Goal: Task Accomplishment & Management: Complete application form

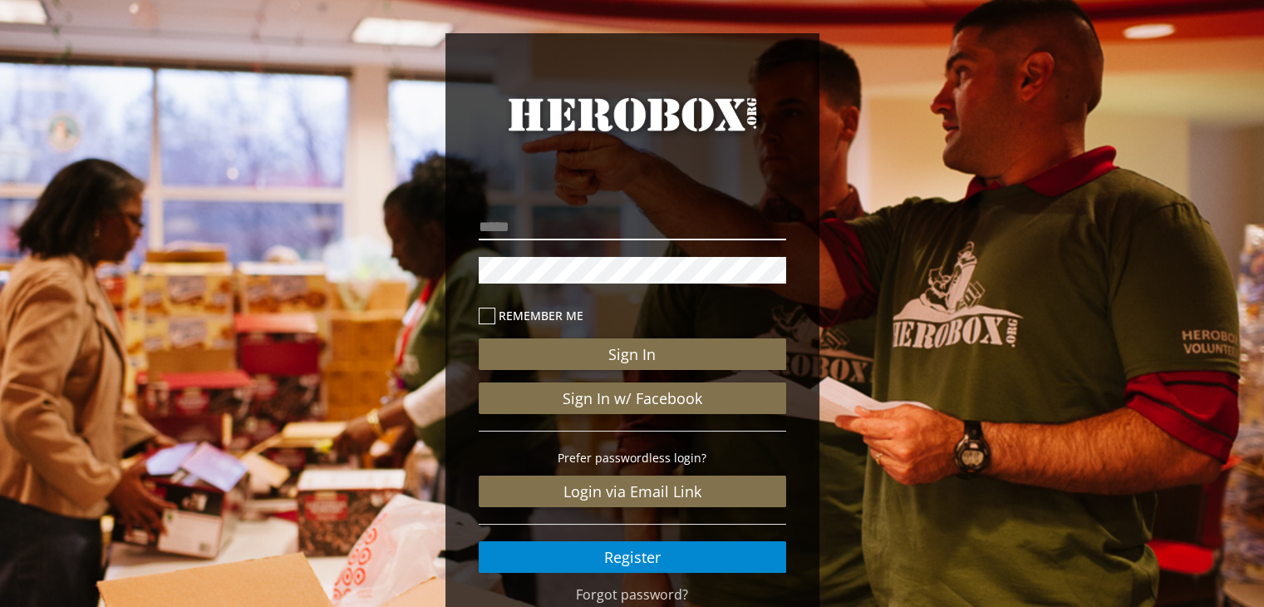
click at [545, 229] on input "email" at bounding box center [632, 227] width 307 height 27
type input "**********"
click at [490, 312] on icon at bounding box center [487, 315] width 17 height 17
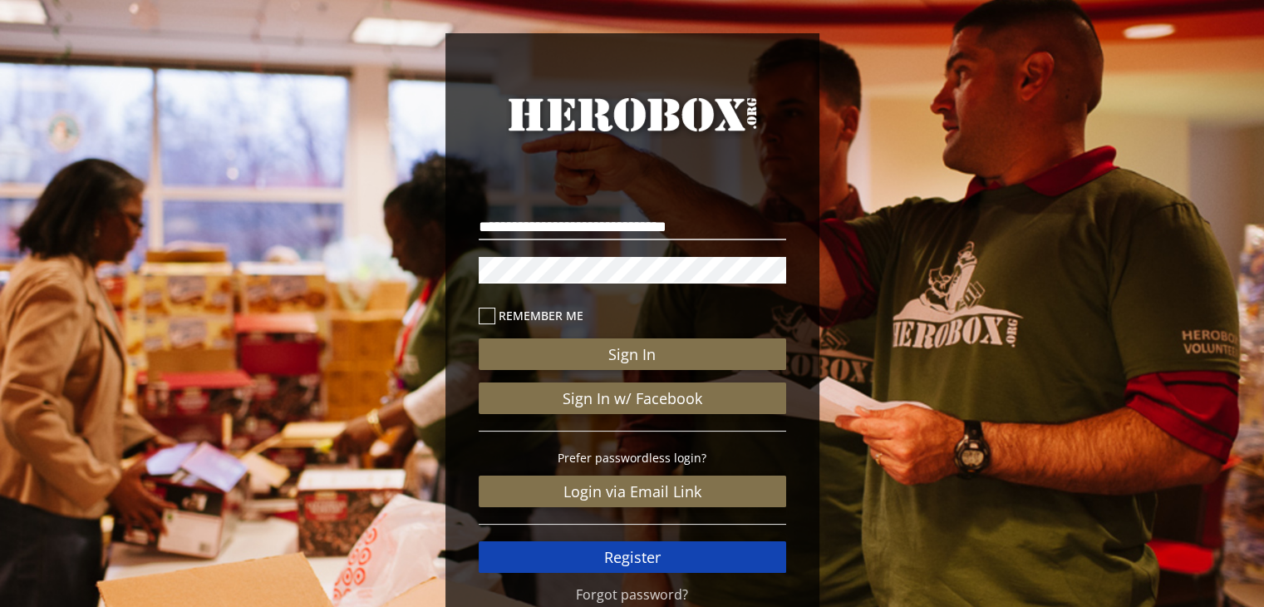
click at [622, 553] on link "Register" at bounding box center [632, 557] width 307 height 32
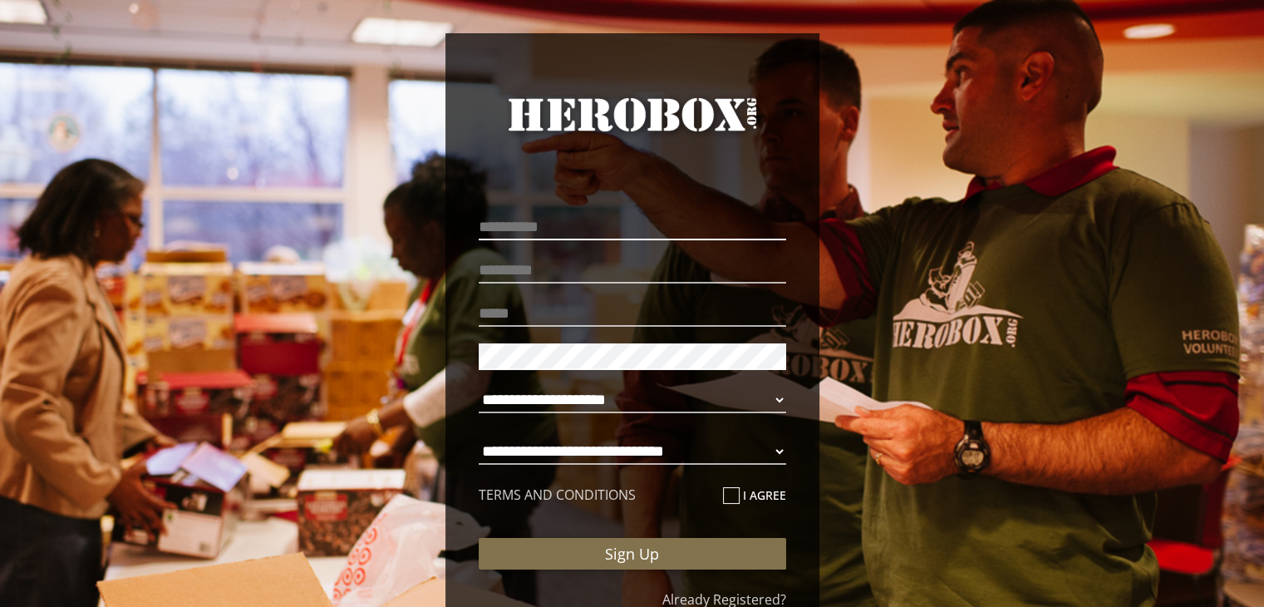
click at [545, 224] on input "text" at bounding box center [632, 227] width 307 height 27
click at [665, 216] on input "text" at bounding box center [632, 227] width 307 height 27
type input "*******"
type input "**********"
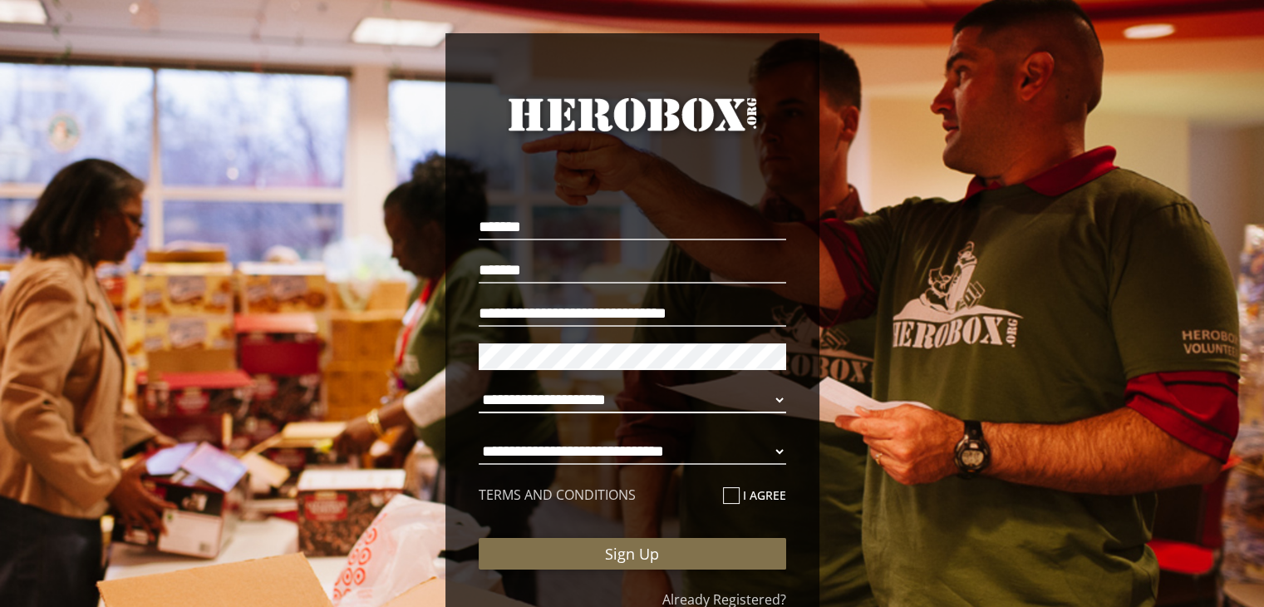
click at [638, 397] on select "**********" at bounding box center [632, 399] width 307 height 27
select select "**********"
click at [479, 386] on select "**********" at bounding box center [632, 399] width 307 height 27
click at [648, 446] on select "**********" at bounding box center [632, 451] width 307 height 27
click at [479, 438] on select "**********" at bounding box center [632, 451] width 307 height 27
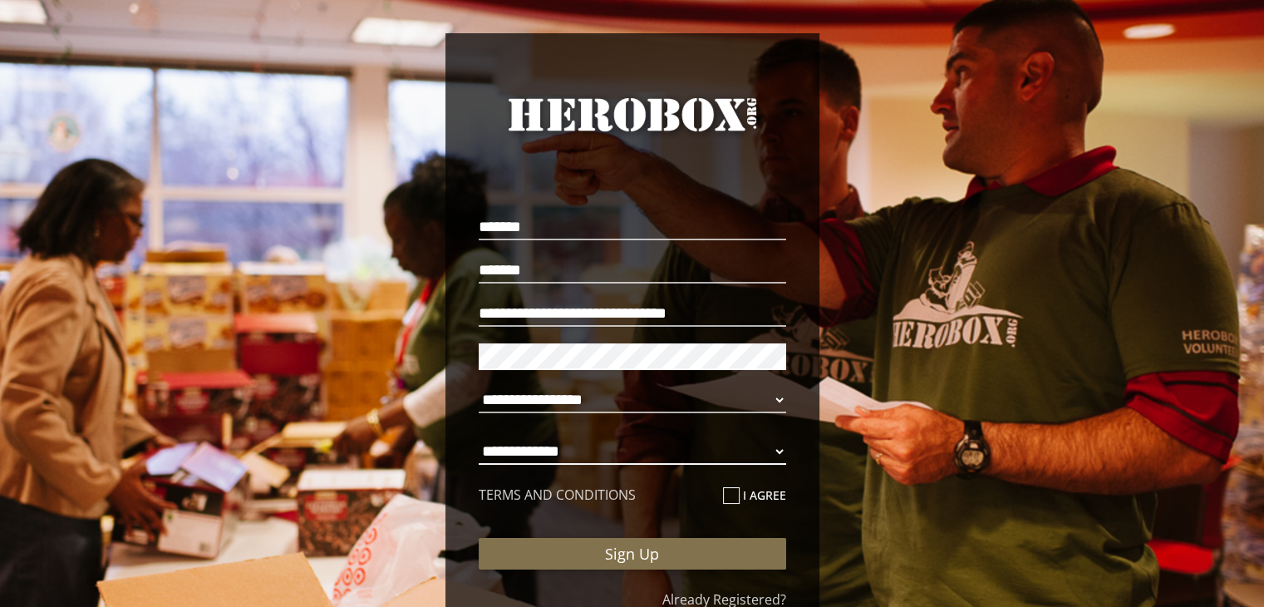
select select "**********"
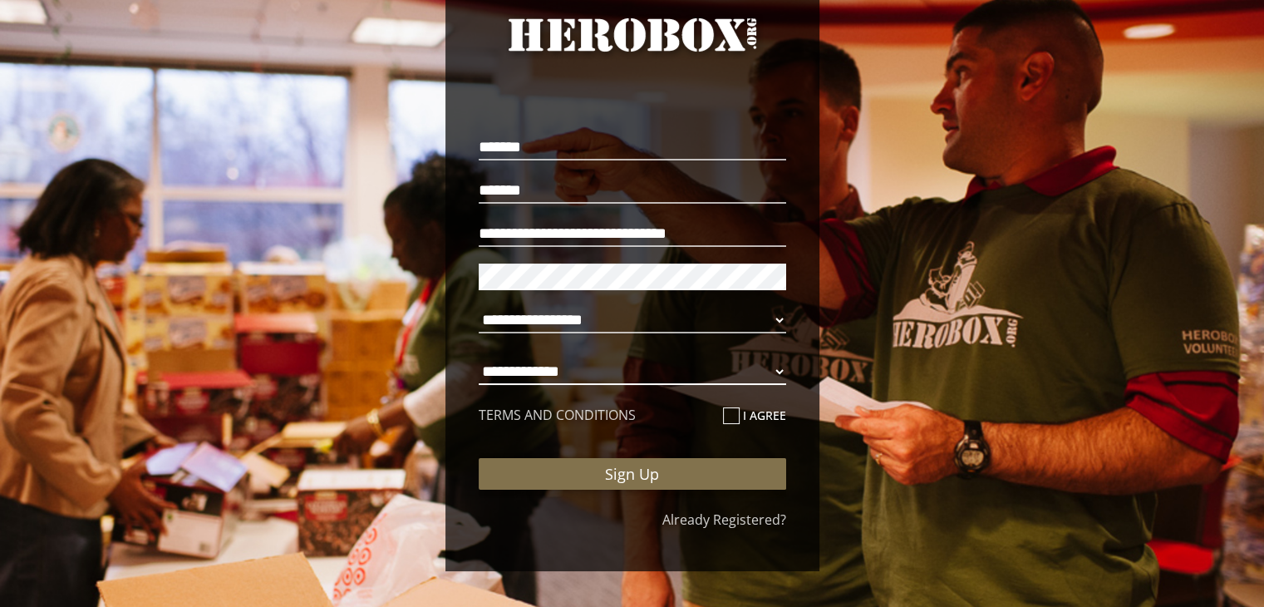
scroll to position [86, 0]
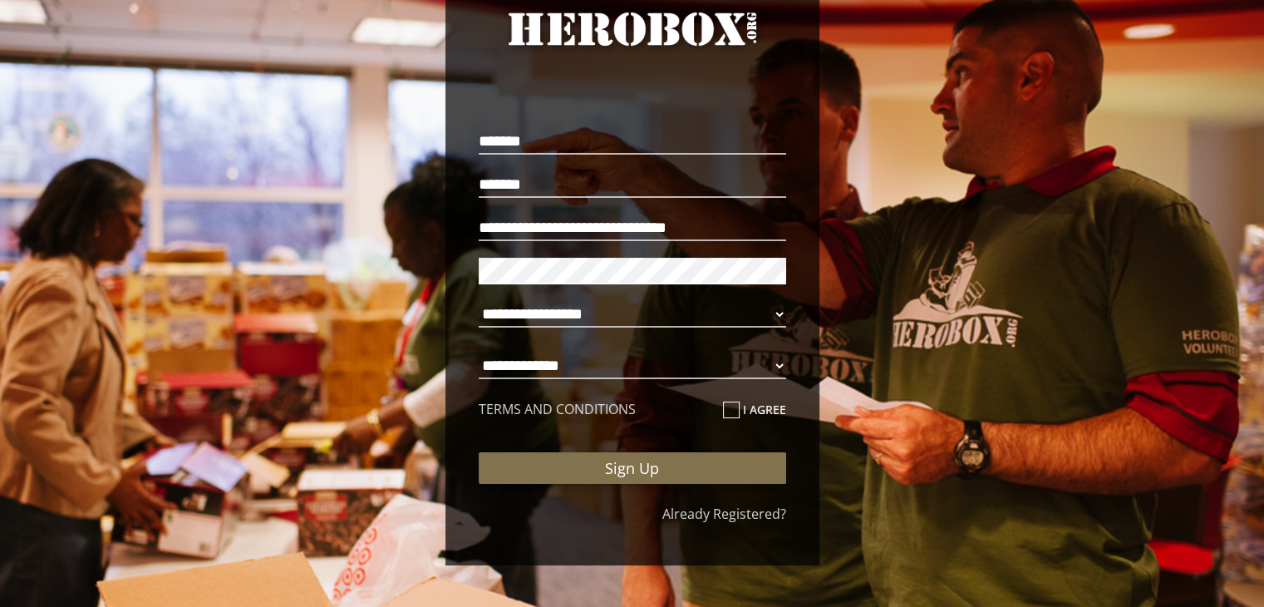
click at [730, 413] on icon at bounding box center [731, 409] width 17 height 17
click at [730, 413] on input "I agree" at bounding box center [728, 416] width 11 height 27
checkbox input "****"
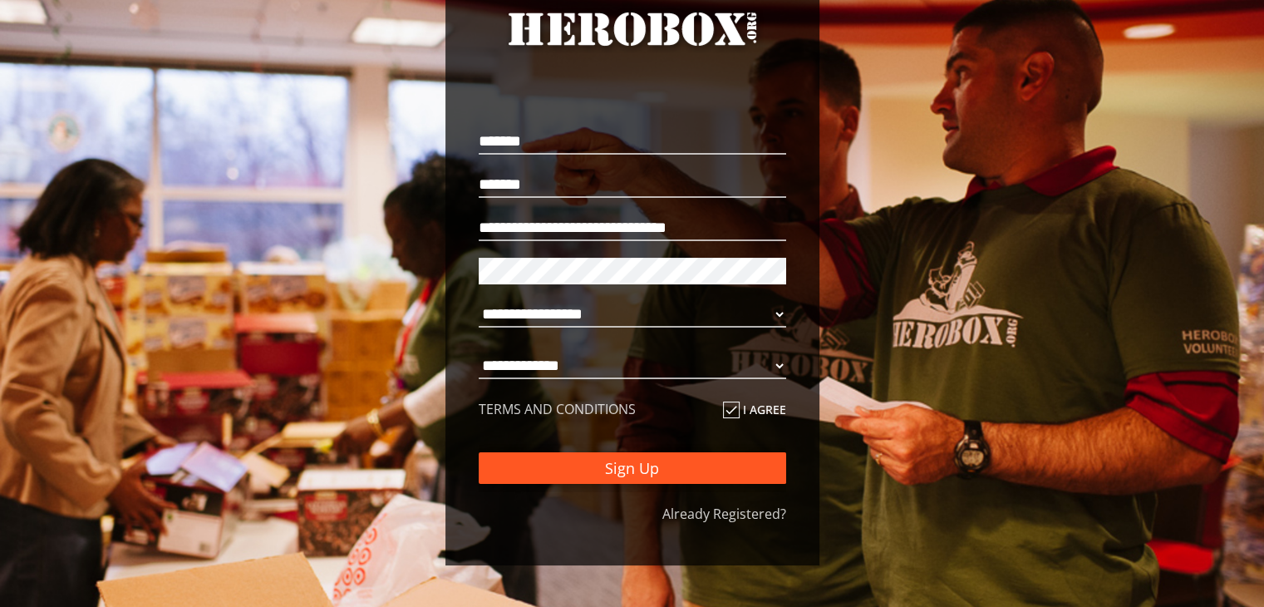
click at [723, 458] on button "Sign Up" at bounding box center [632, 468] width 307 height 32
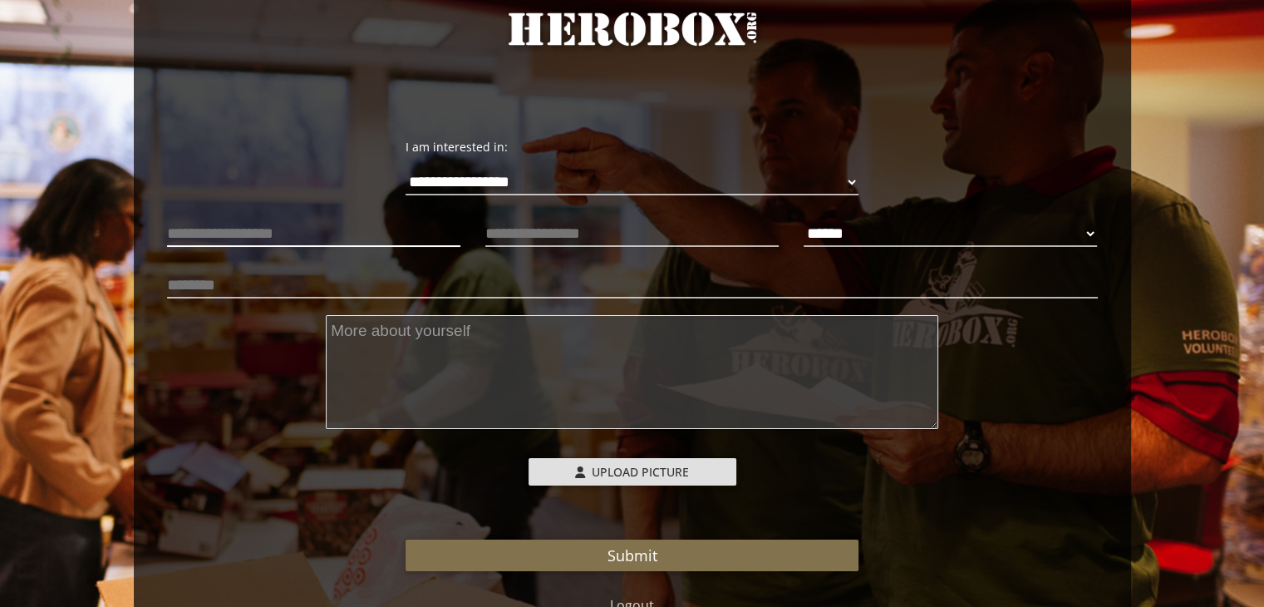
click at [357, 233] on input "text" at bounding box center [313, 233] width 293 height 27
type input "**********"
click at [897, 233] on select "****** **** ******" at bounding box center [950, 233] width 293 height 27
select select "**********"
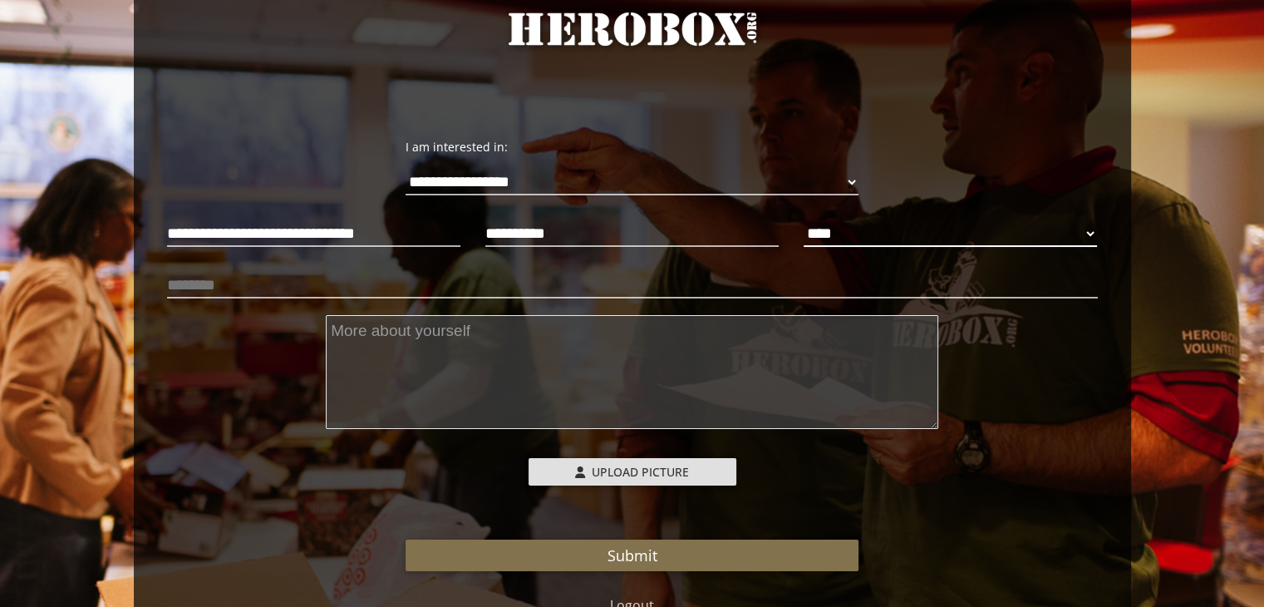
click at [804, 220] on select "****** **** ******" at bounding box center [950, 233] width 293 height 27
click at [754, 272] on input "text" at bounding box center [632, 285] width 931 height 27
type input "*"
type input "**********"
click at [622, 330] on textarea at bounding box center [632, 372] width 612 height 114
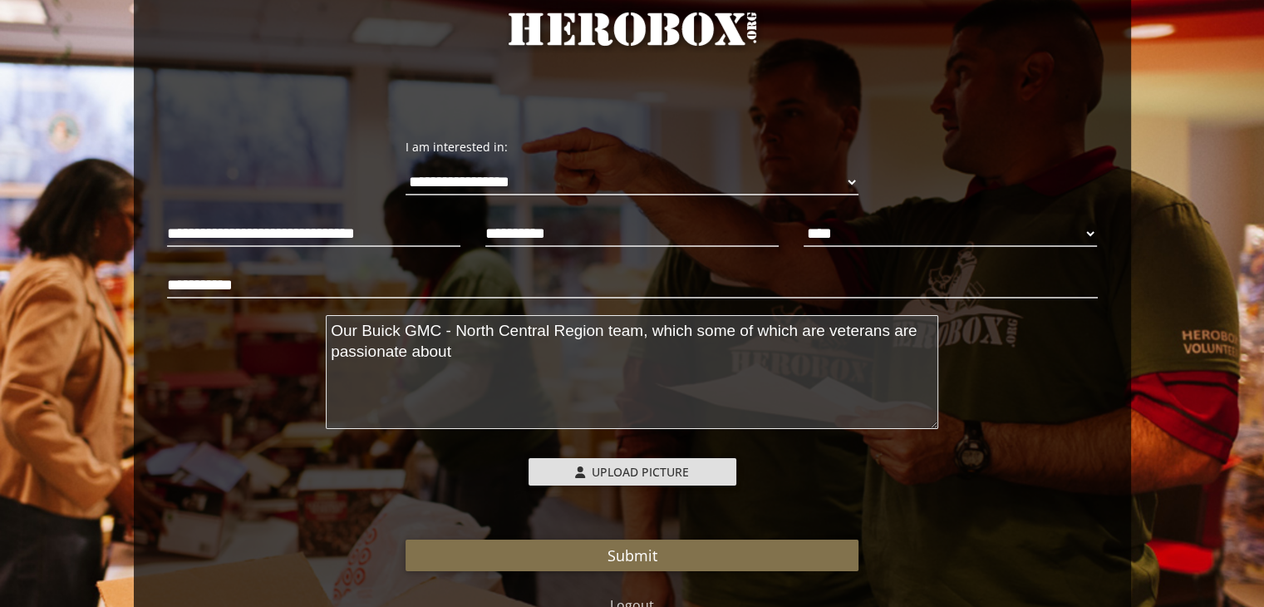
click at [887, 334] on textarea "Our Buick GMC - North Central Region team, which some of which are veterans are…" at bounding box center [632, 372] width 612 height 114
click at [770, 343] on textarea "Our Buick GMC - North Central Region team, which some of which are veterans, ar…" at bounding box center [632, 372] width 612 height 114
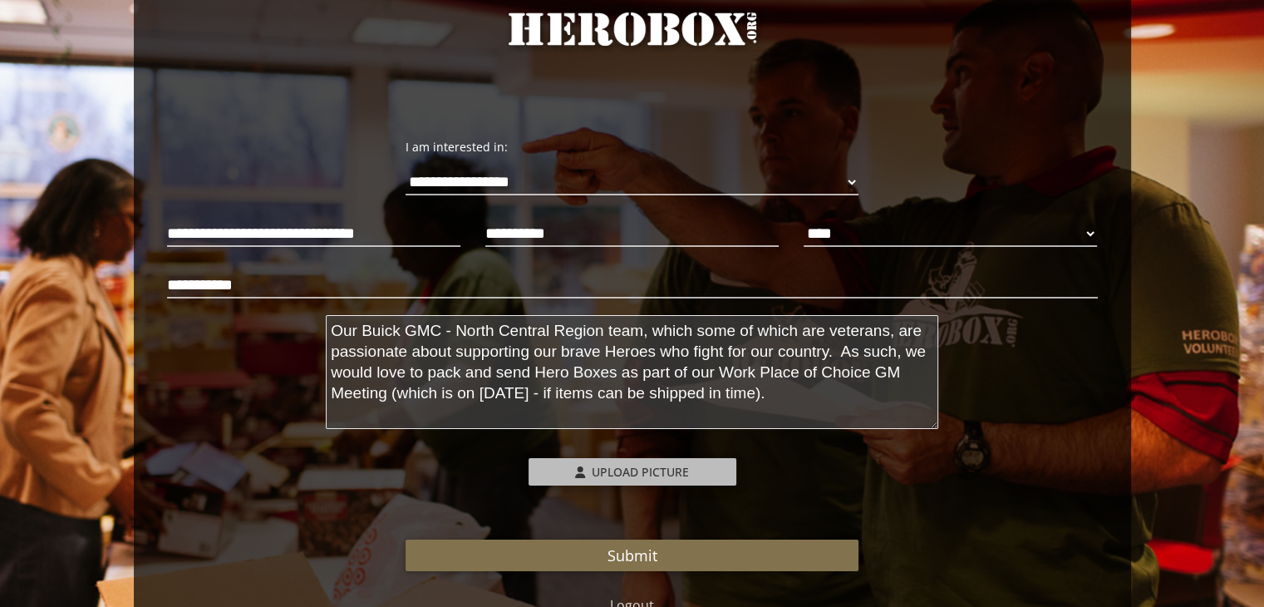
type textarea "Our Buick GMC - North Central Region team, which some of which are veterans, ar…"
click at [714, 476] on label "Upload Picture" at bounding box center [632, 471] width 208 height 27
click at [714, 476] on input "Upload Picture" at bounding box center [638, 467] width 220 height 19
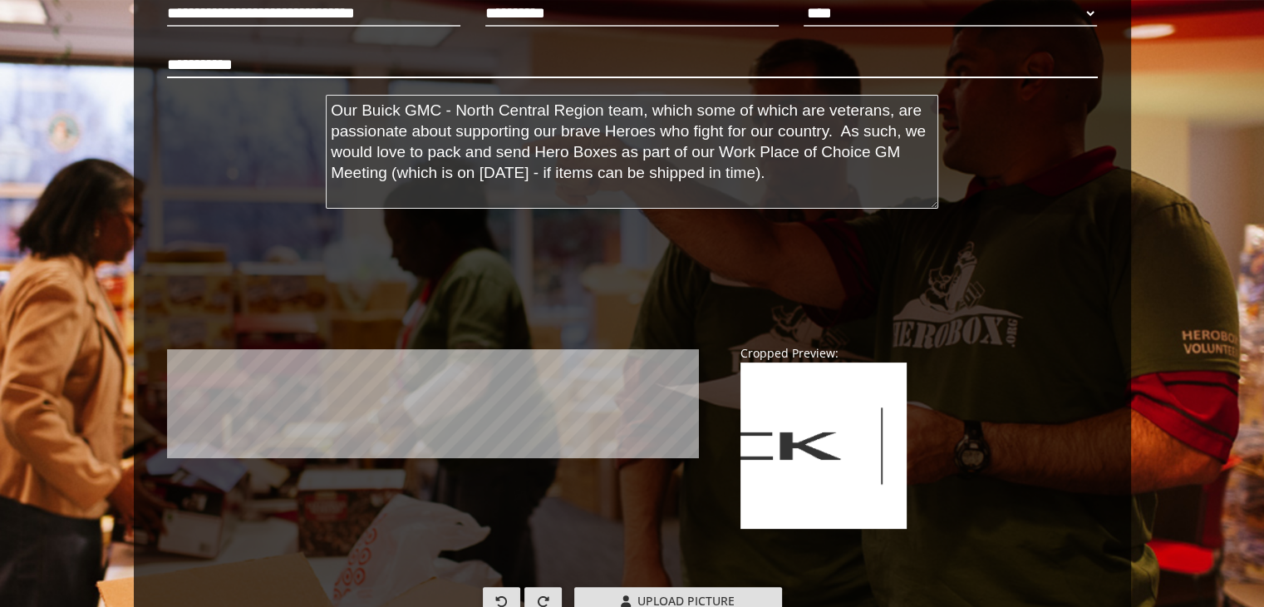
scroll to position [335, 0]
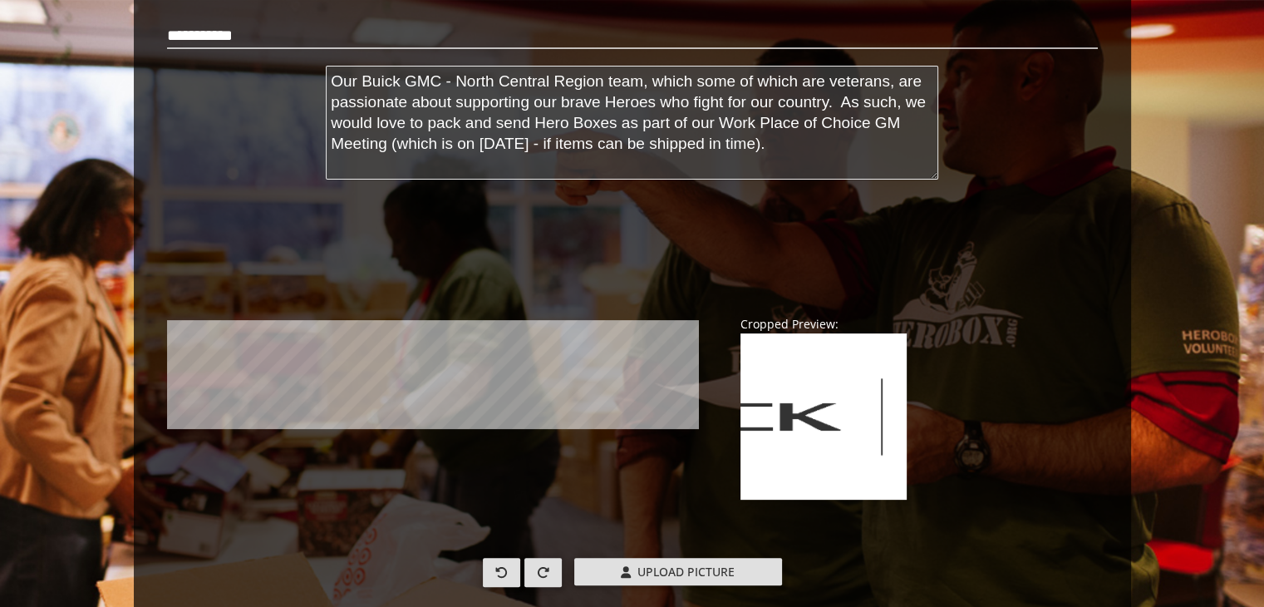
click at [576, 304] on img-crop at bounding box center [433, 375] width 533 height 332
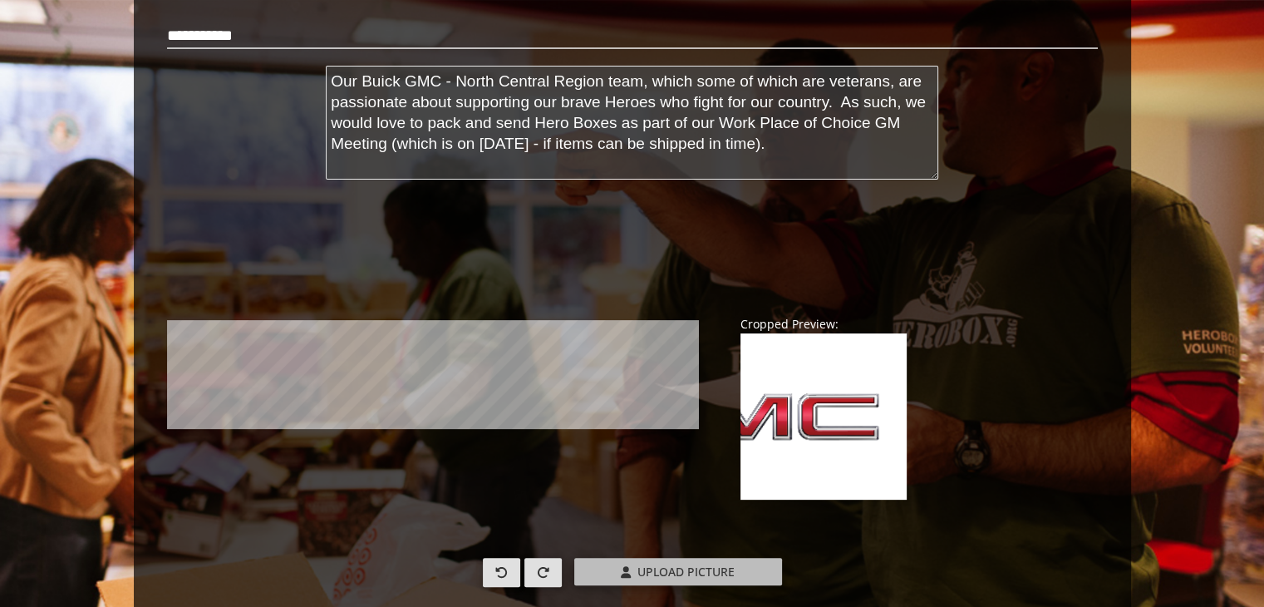
click at [652, 568] on span "Upload Picture" at bounding box center [685, 571] width 97 height 16
click at [652, 568] on input "Upload Picture" at bounding box center [684, 567] width 220 height 19
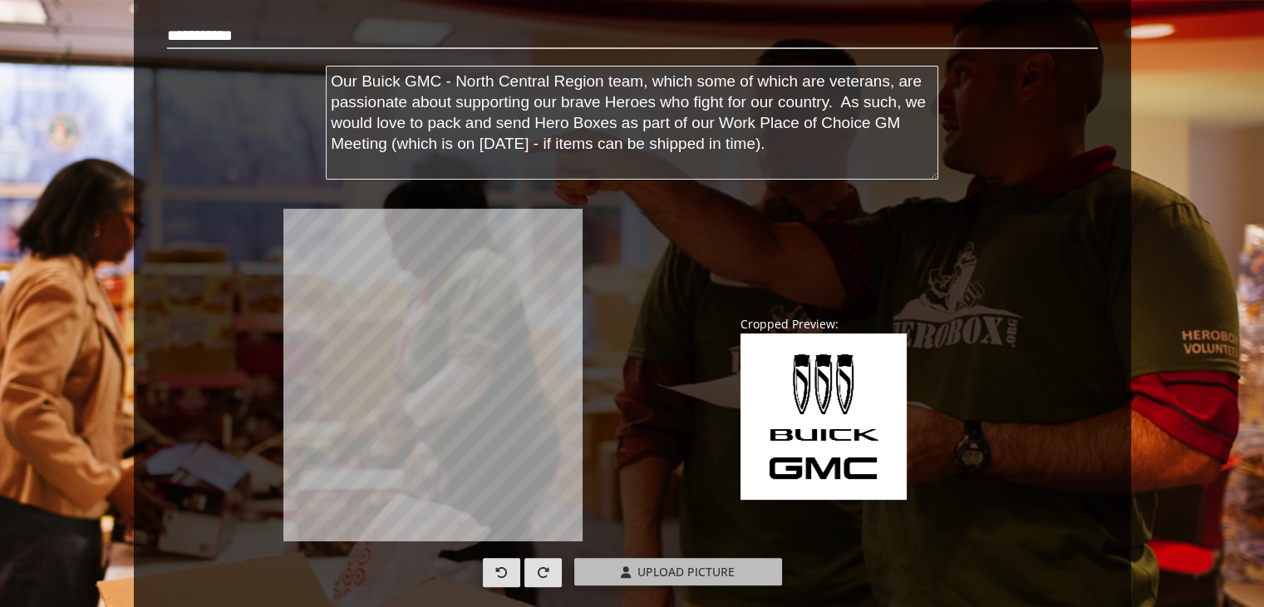
click at [651, 560] on label "Upload Picture" at bounding box center [678, 571] width 208 height 27
click at [651, 560] on input "Upload Picture" at bounding box center [684, 567] width 220 height 19
type input "**********"
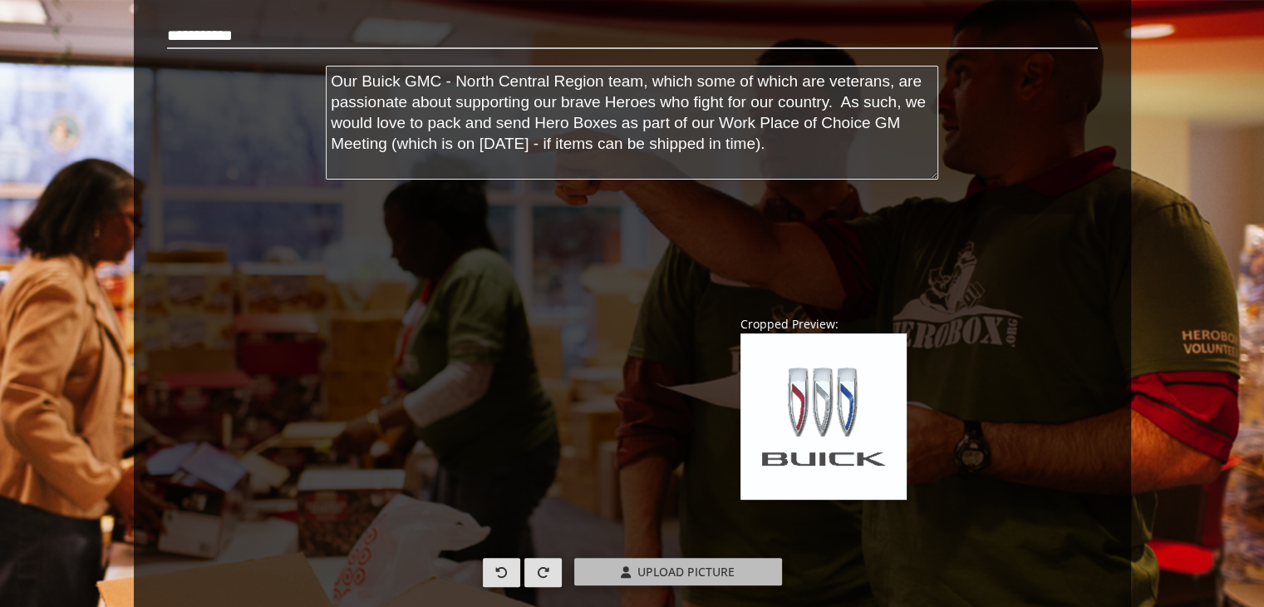
scroll to position [540, 0]
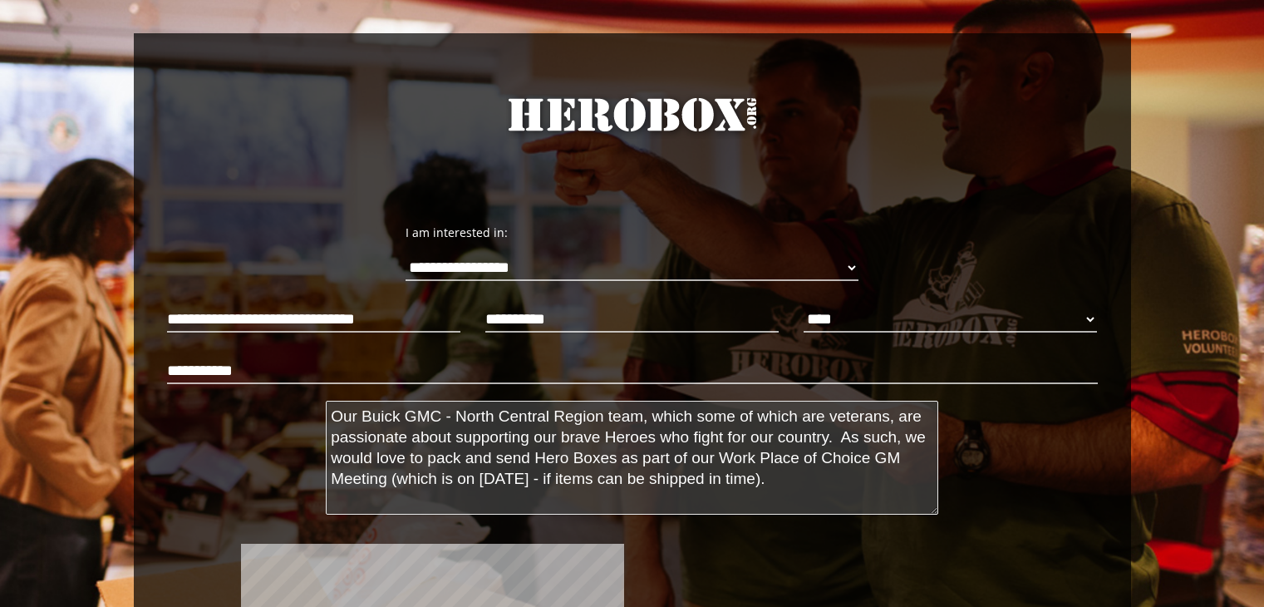
scroll to position [374, 0]
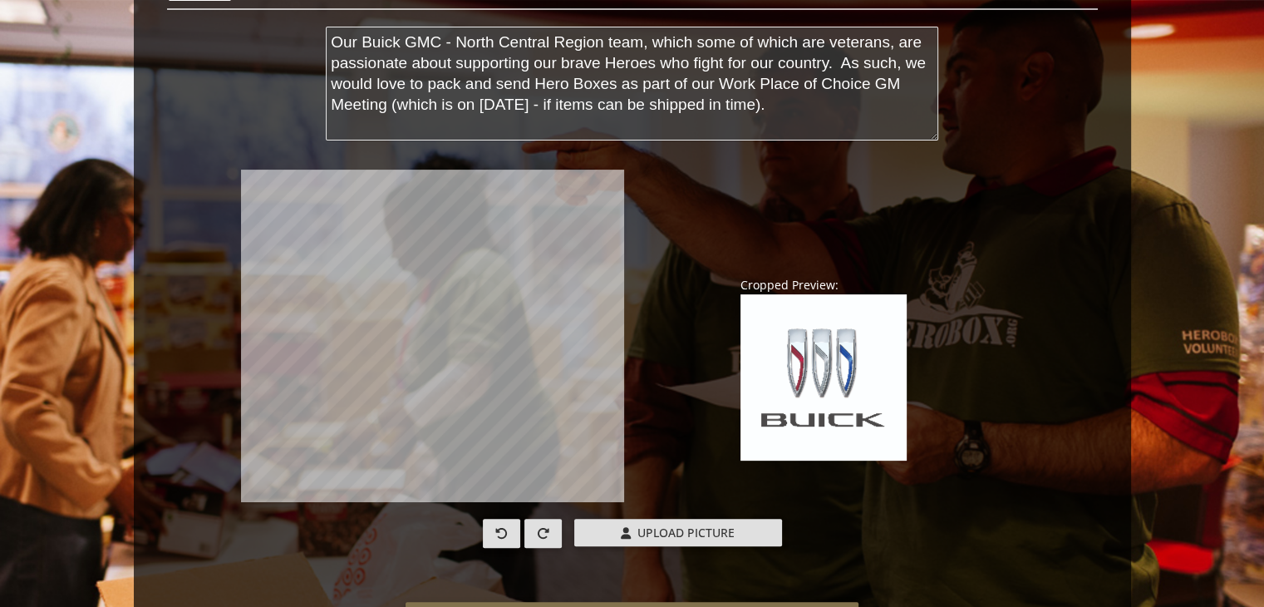
type input "**********"
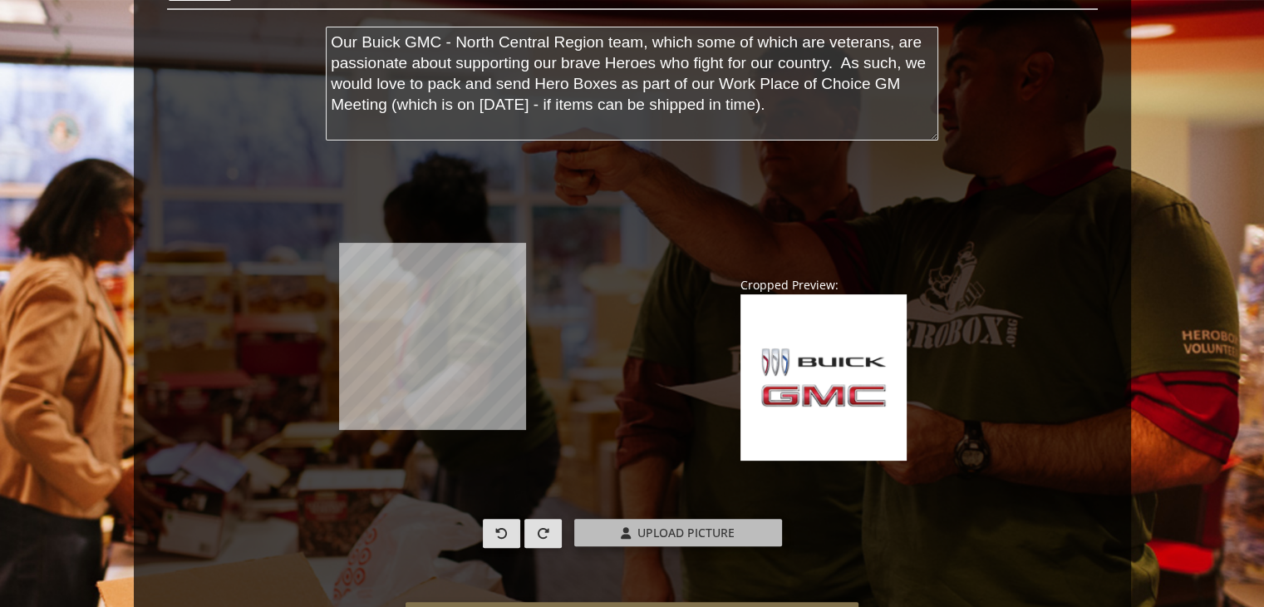
click at [676, 529] on span "Upload Picture" at bounding box center [685, 532] width 97 height 16
click at [676, 529] on input "Upload Picture" at bounding box center [684, 527] width 220 height 19
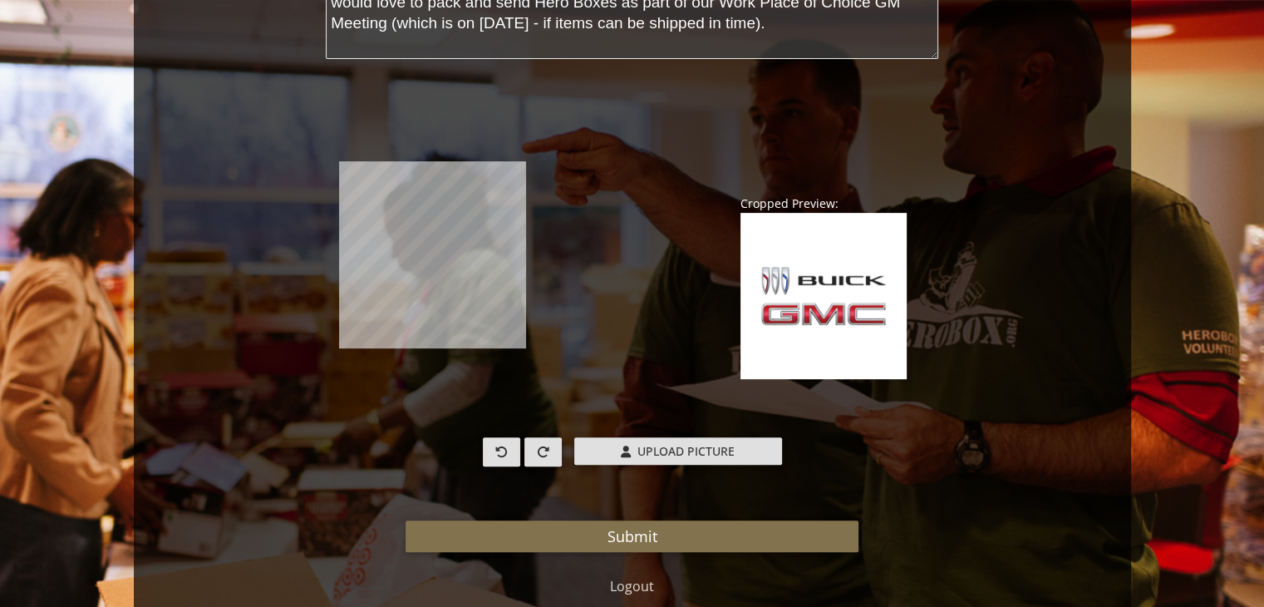
scroll to position [540, 0]
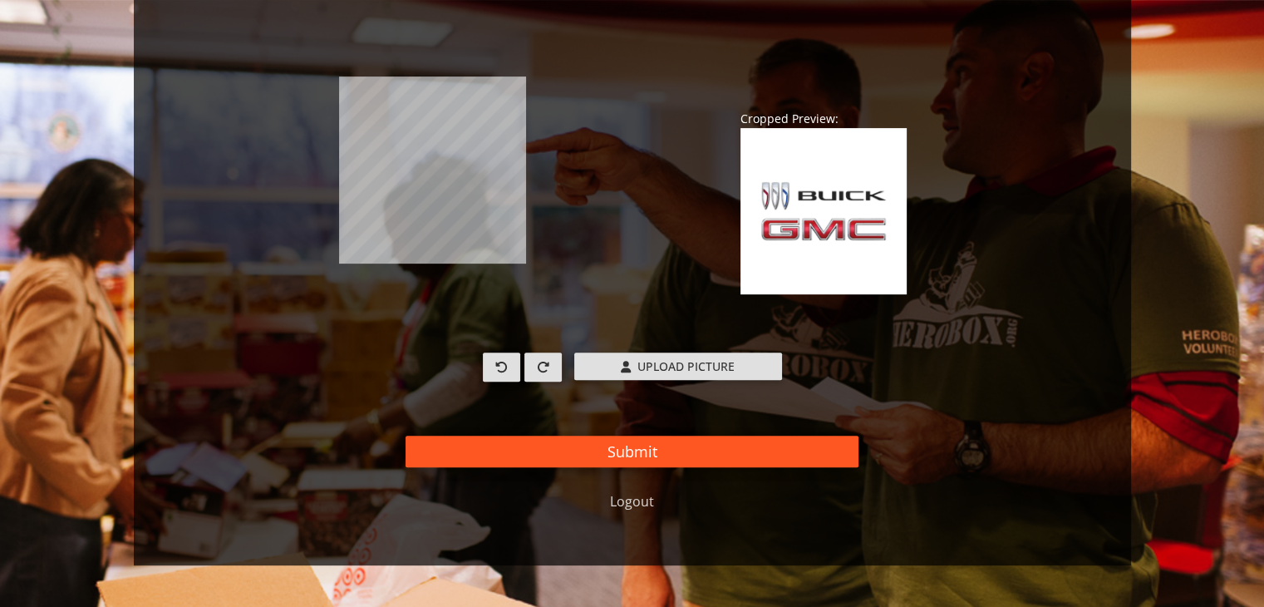
click at [793, 448] on button "Submit" at bounding box center [631, 451] width 453 height 32
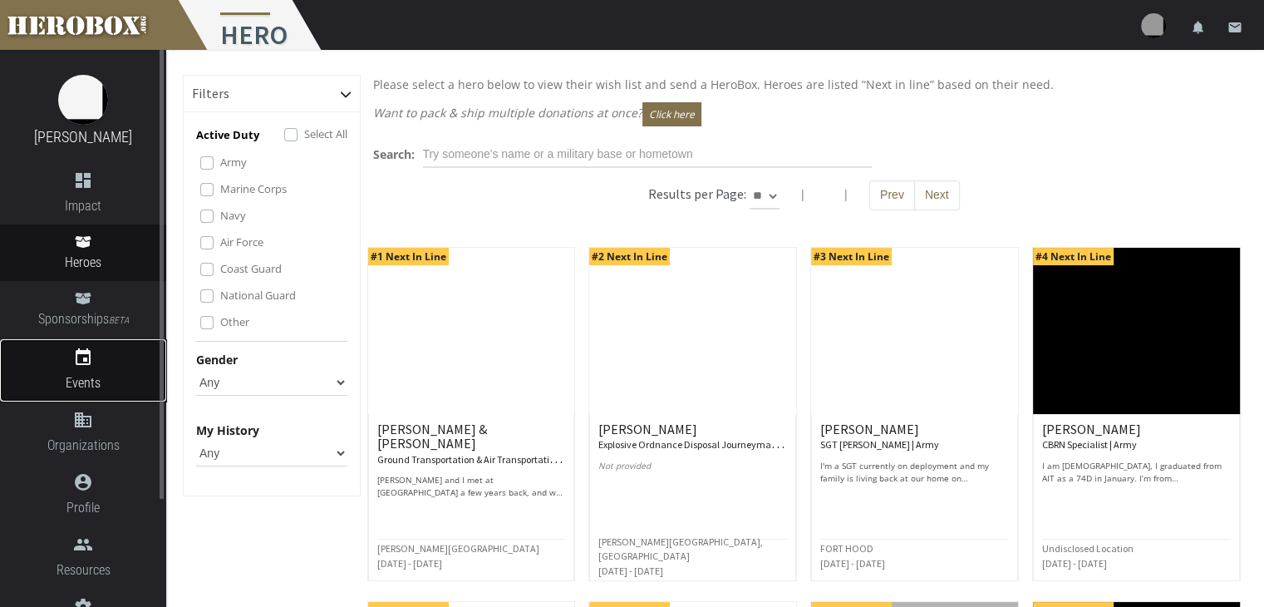
click at [86, 356] on icon "event" at bounding box center [83, 357] width 166 height 20
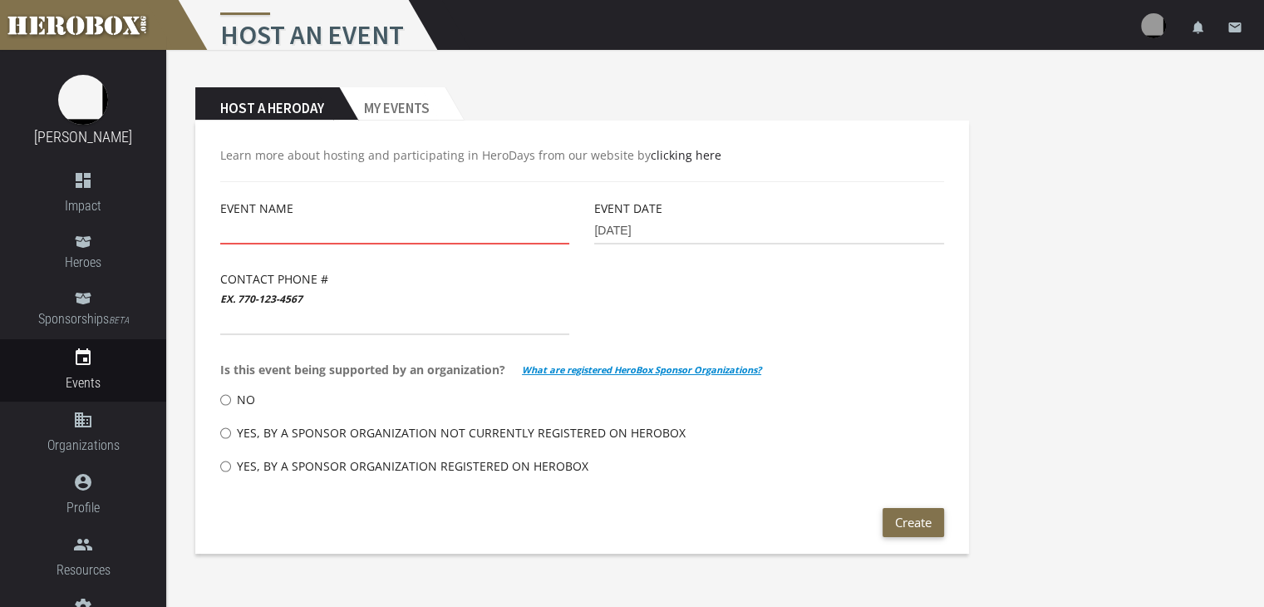
click at [306, 220] on input "text" at bounding box center [394, 231] width 349 height 27
type input "Nort"
type input "N"
type input "Buick GMC North Central Region - Workplace of Choice Meeting"
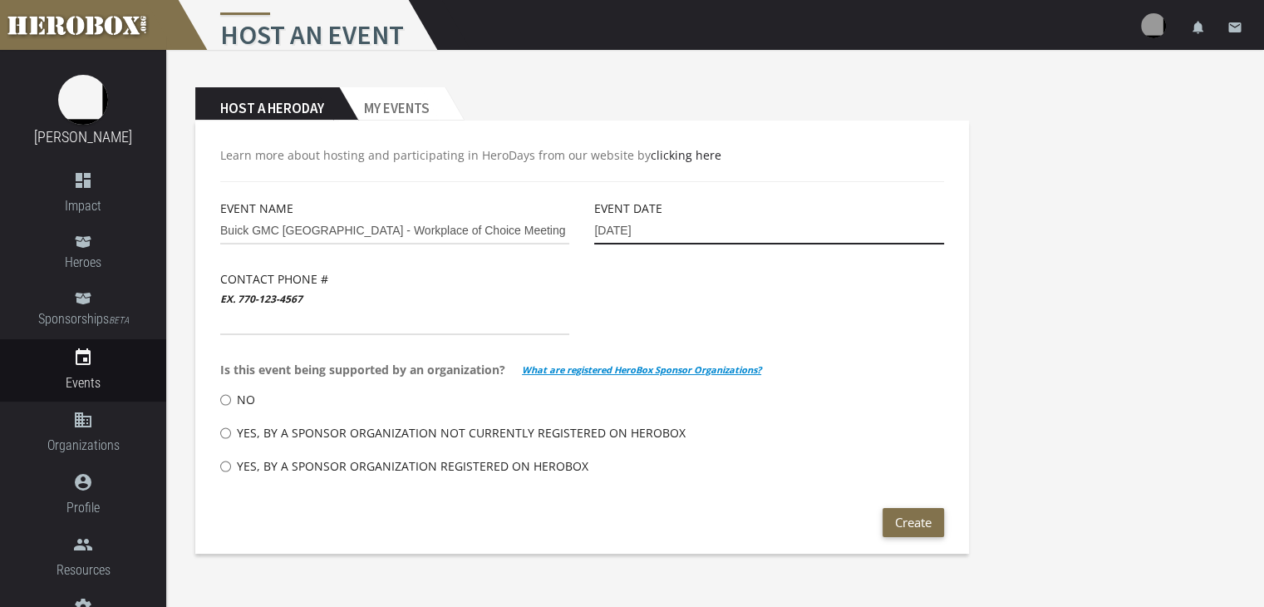
click at [618, 227] on input "10-21-2025" at bounding box center [768, 231] width 349 height 27
click at [618, 233] on input "10-21-2025" at bounding box center [768, 231] width 349 height 27
click at [622, 229] on input "10-21-2025" at bounding box center [768, 231] width 349 height 27
type input "10-14-2025"
click at [1024, 241] on div "Host a Heroday My Events Learn more about hosting and participating in HeroDays…" at bounding box center [715, 308] width 1098 height 516
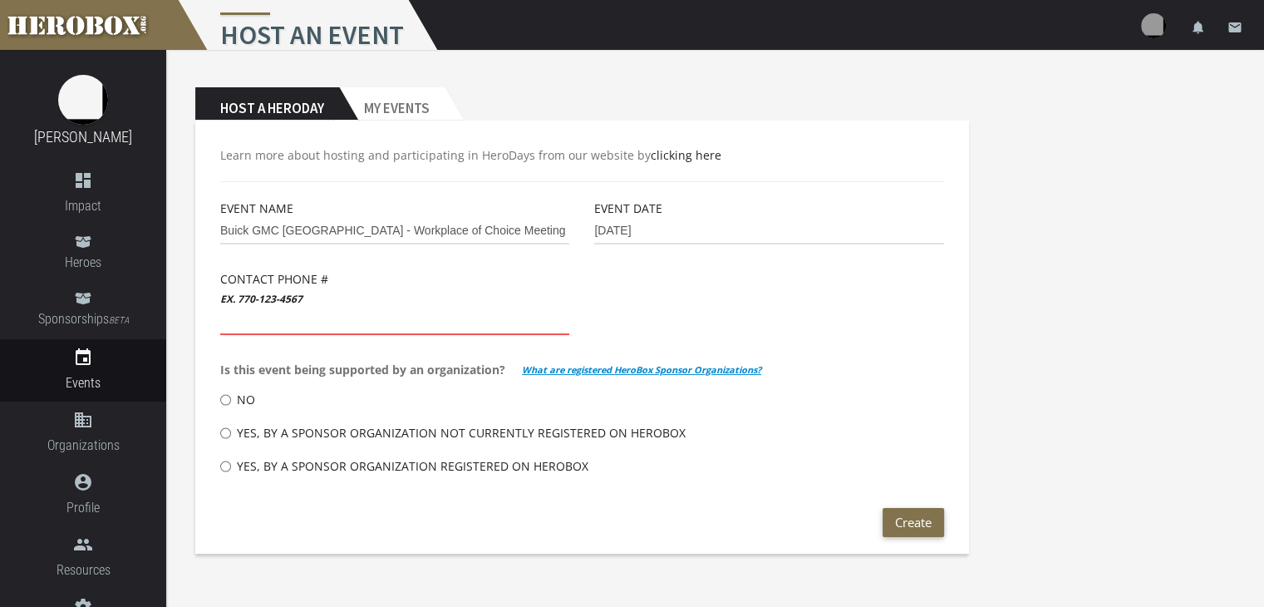
click at [297, 330] on input "text" at bounding box center [394, 321] width 349 height 27
type input "6302025447"
click at [832, 315] on div "Event Name Buick GMC North Central Region - Workplace of Choice Meeting Event D…" at bounding box center [582, 353] width 749 height 309
click at [902, 409] on div "No" at bounding box center [582, 399] width 724 height 33
click at [499, 431] on label "Yes, by a Sponsor Organization not currently registered on HeroBox" at bounding box center [452, 432] width 465 height 33
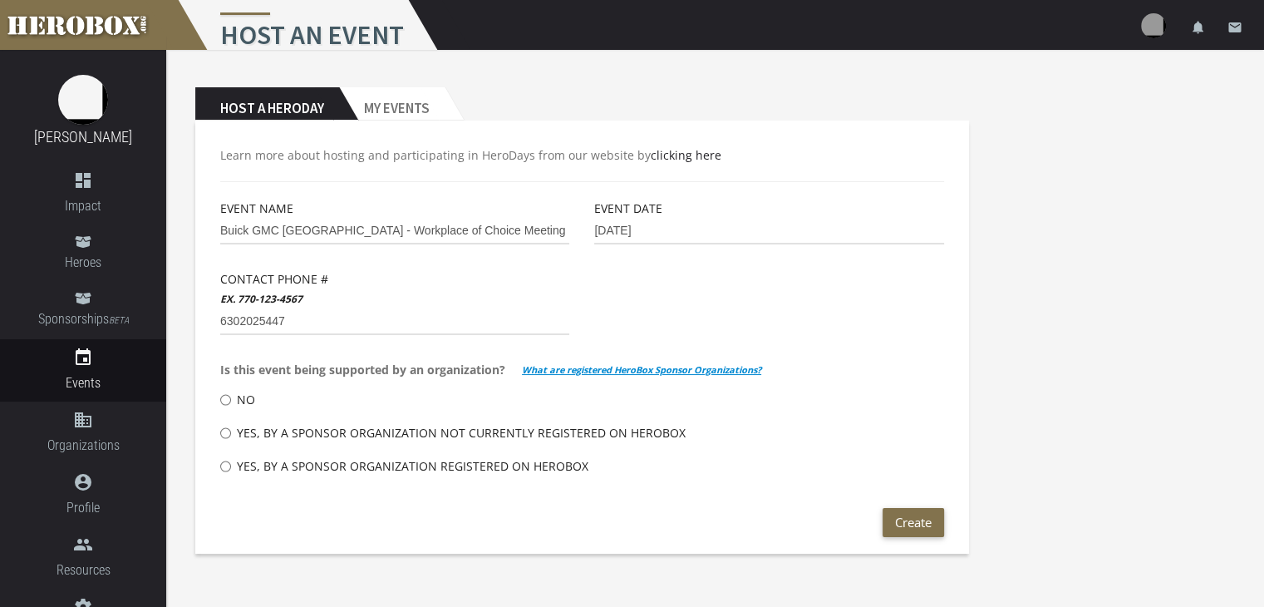
click at [231, 431] on input "Yes, by a Sponsor Organization not currently registered on HeroBox" at bounding box center [225, 433] width 11 height 27
radio input "****"
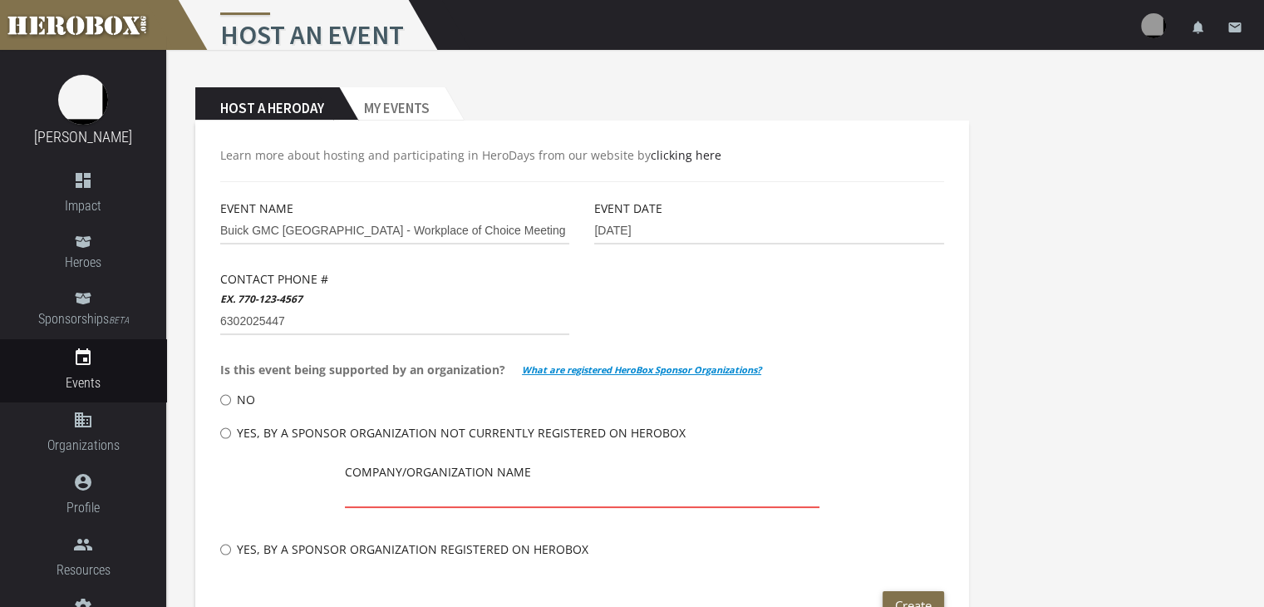
click at [511, 490] on input "text" at bounding box center [582, 494] width 474 height 27
type input "Buick GMC - North Central Region"
click at [1087, 396] on div "Host a Heroday My Events Learn more about hosting and participating in HeroDays…" at bounding box center [715, 349] width 1098 height 599
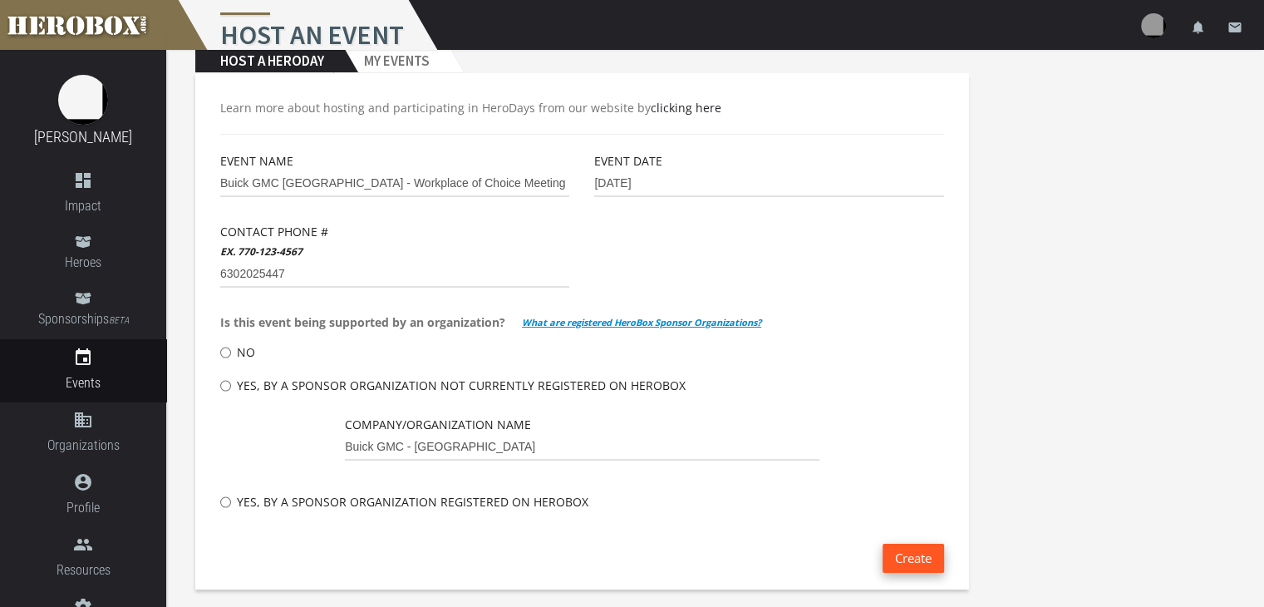
click at [915, 558] on button "Create" at bounding box center [912, 557] width 61 height 29
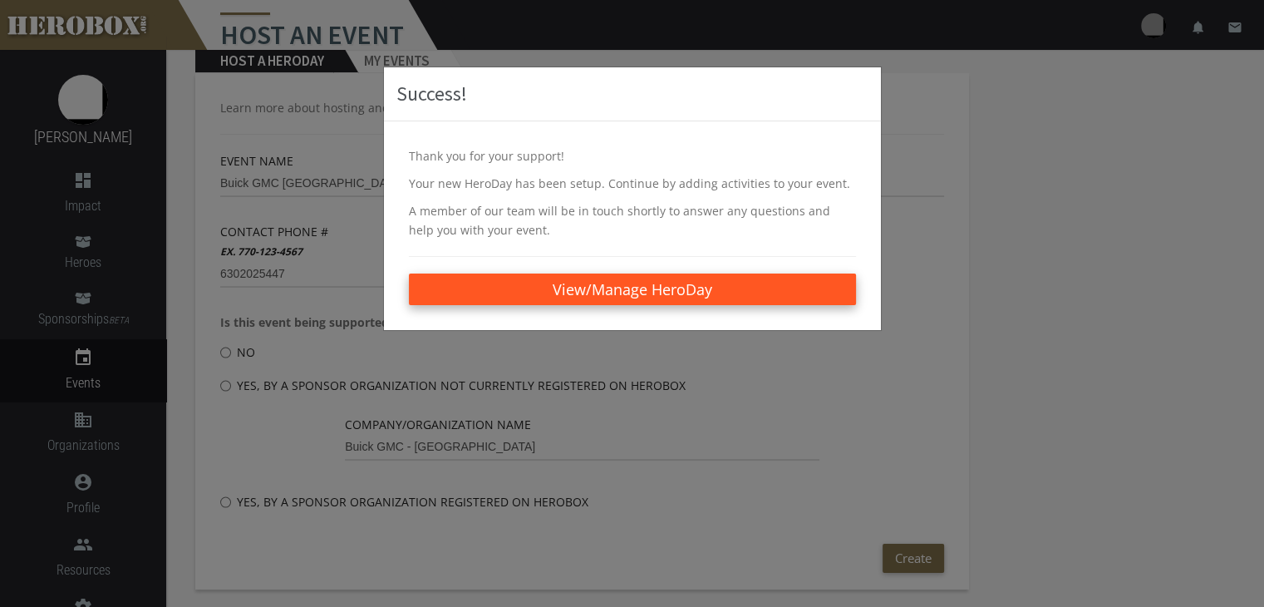
click at [781, 287] on link "View/Manage HeroDay" at bounding box center [632, 289] width 447 height 32
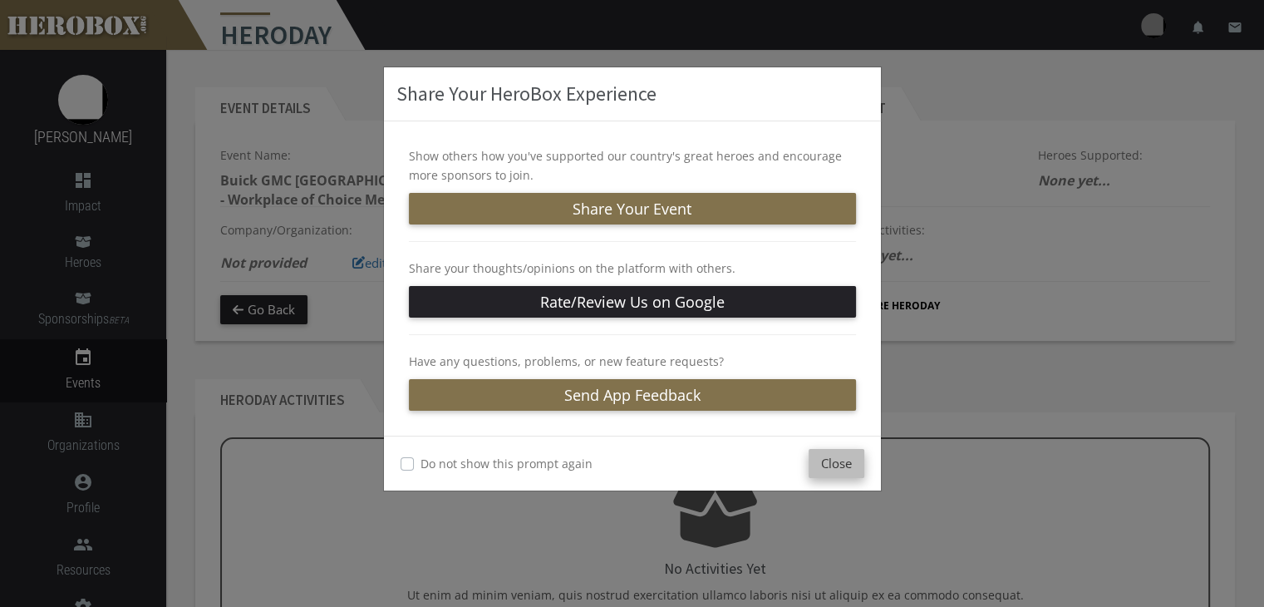
click at [832, 464] on button "Close" at bounding box center [836, 463] width 56 height 29
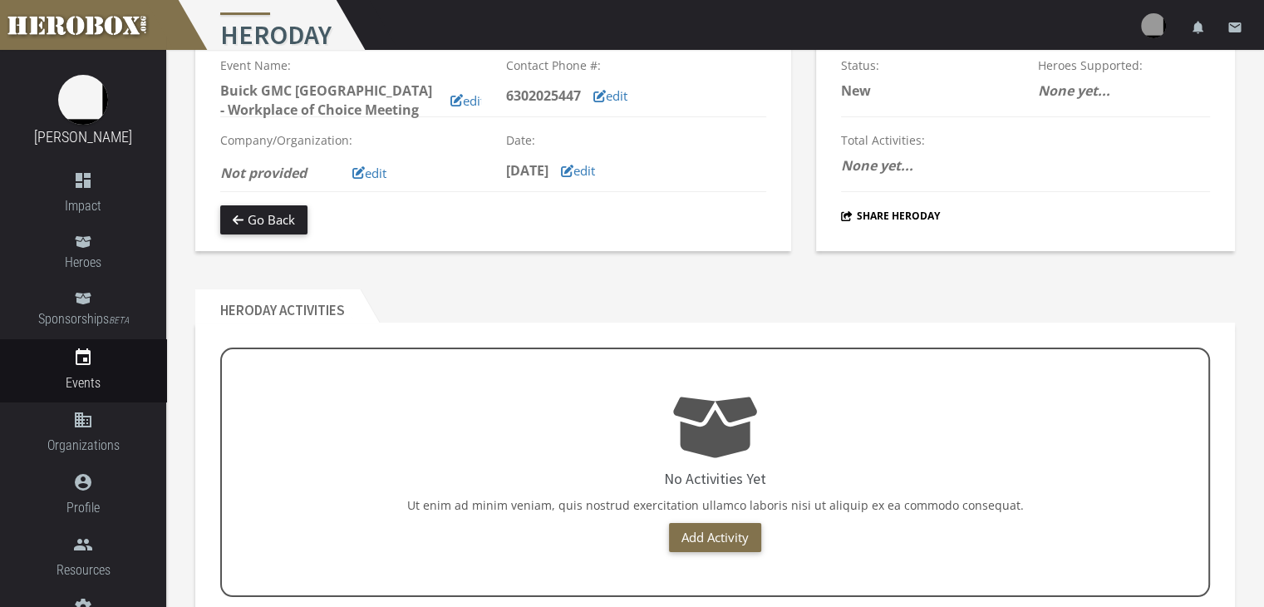
scroll to position [156, 0]
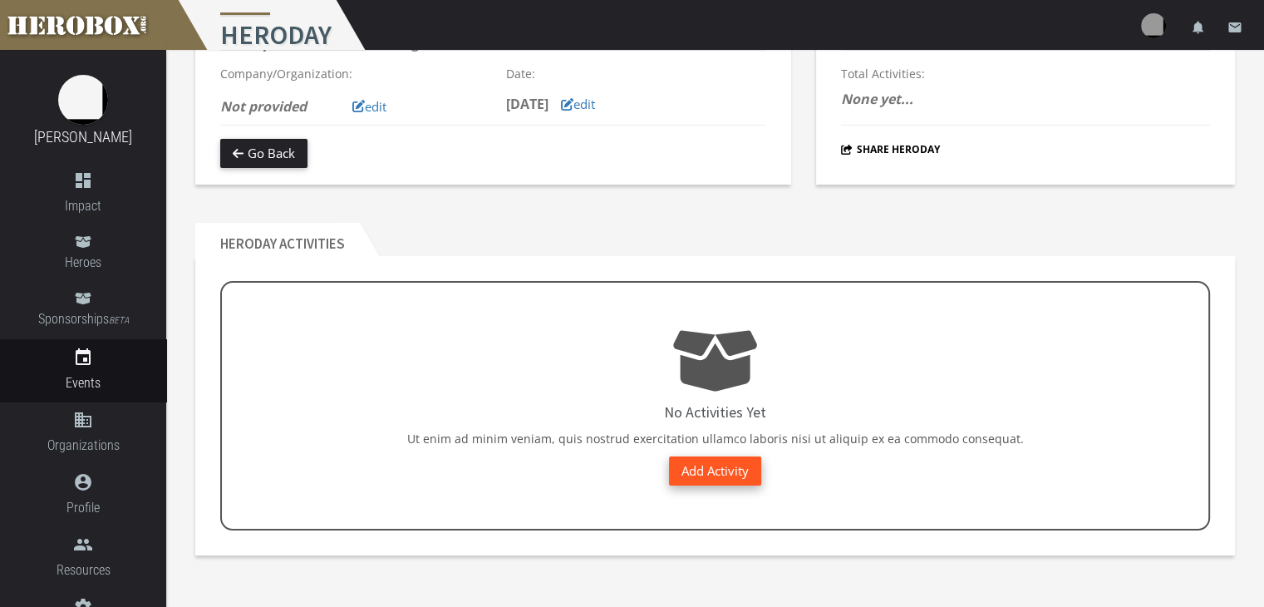
click at [745, 464] on link "Add Activity" at bounding box center [715, 470] width 92 height 29
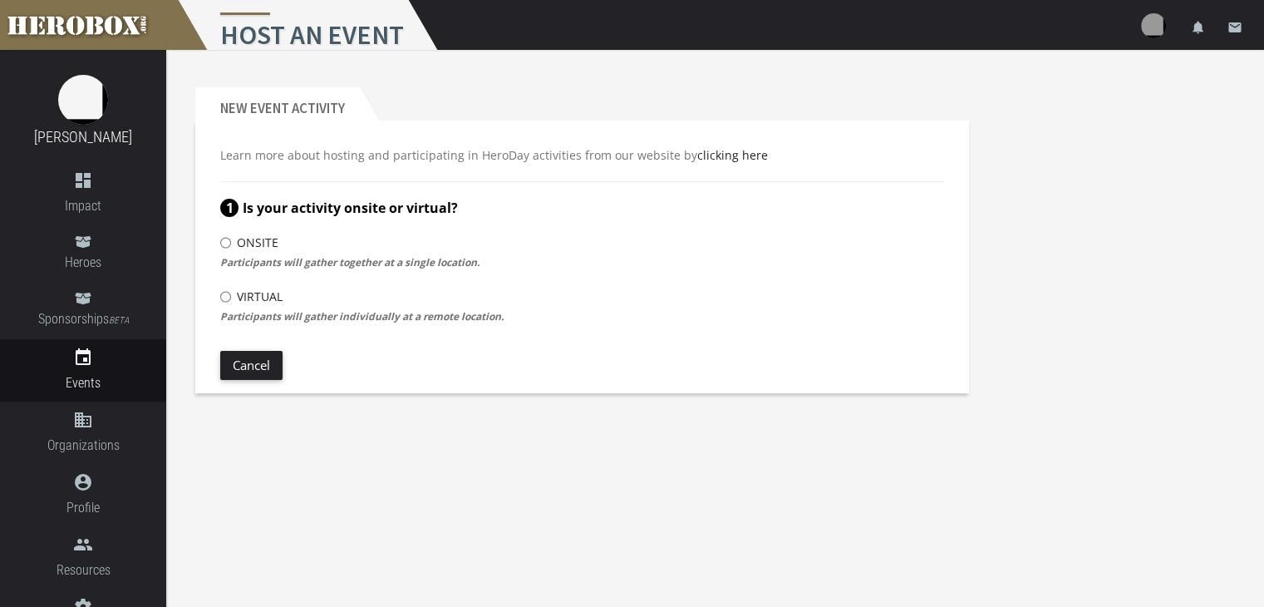
click at [302, 250] on div "Onsite Participants will gather together at a single location." at bounding box center [582, 249] width 724 height 46
click at [224, 243] on input "Onsite" at bounding box center [225, 242] width 11 height 27
radio input "****"
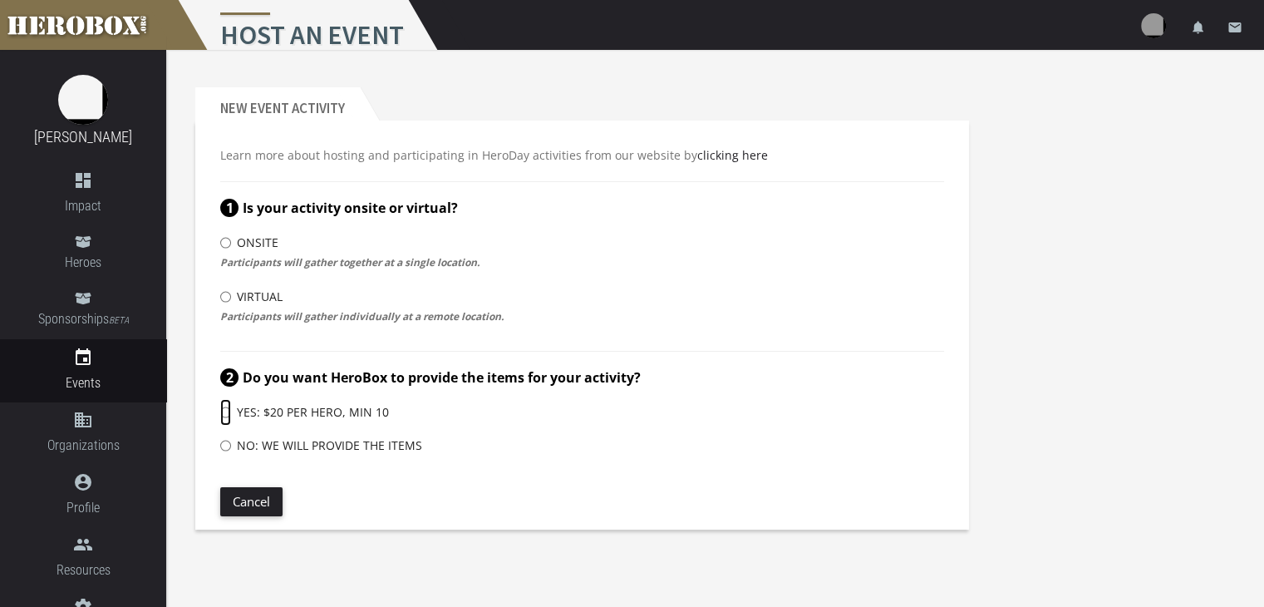
click at [226, 411] on input "Yes: $20 per hero, Min 10" at bounding box center [225, 412] width 11 height 27
radio input "****"
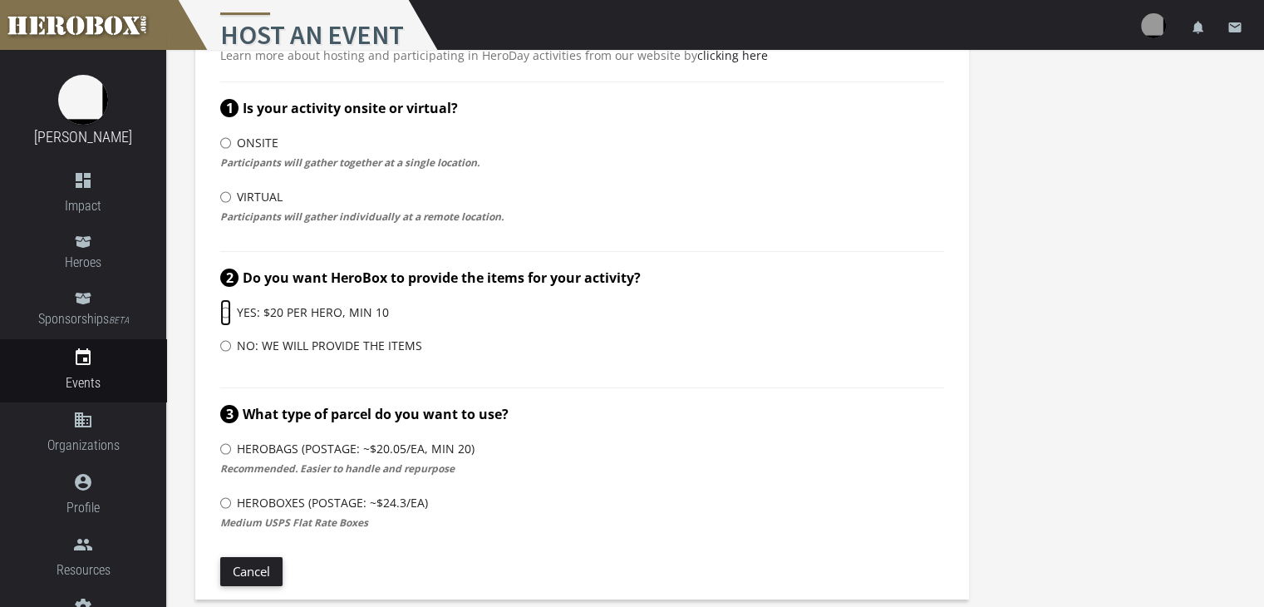
scroll to position [110, 0]
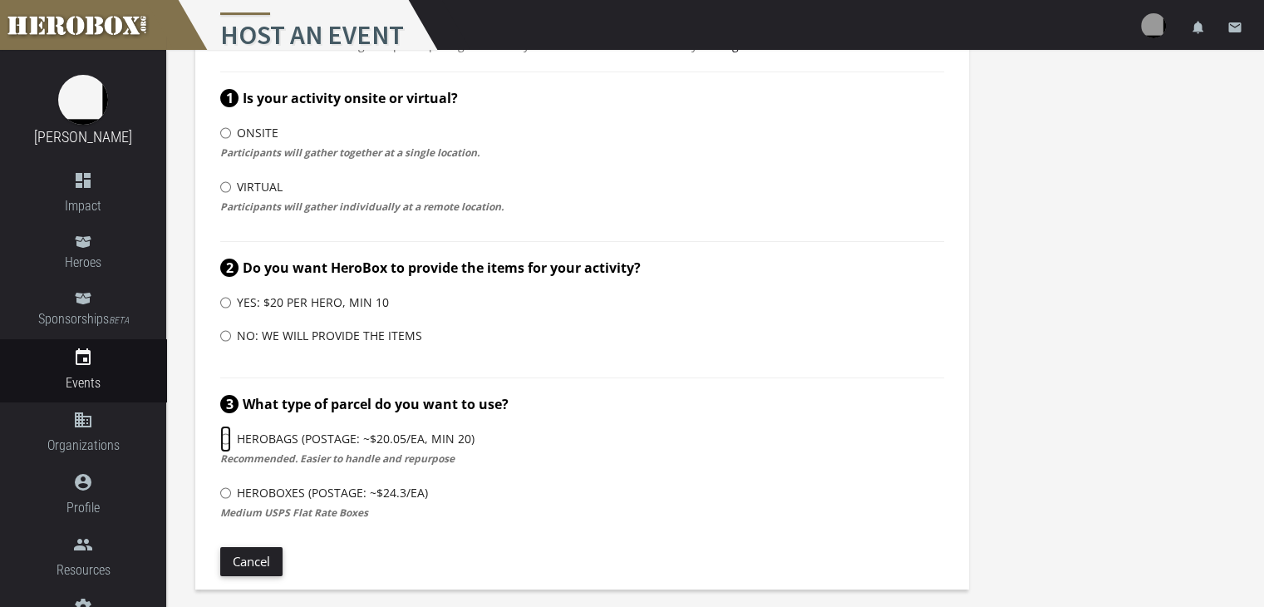
click at [227, 440] on input "HeroBags (Postage: ~$20.05/ea, min 20)" at bounding box center [225, 438] width 11 height 27
radio input "****"
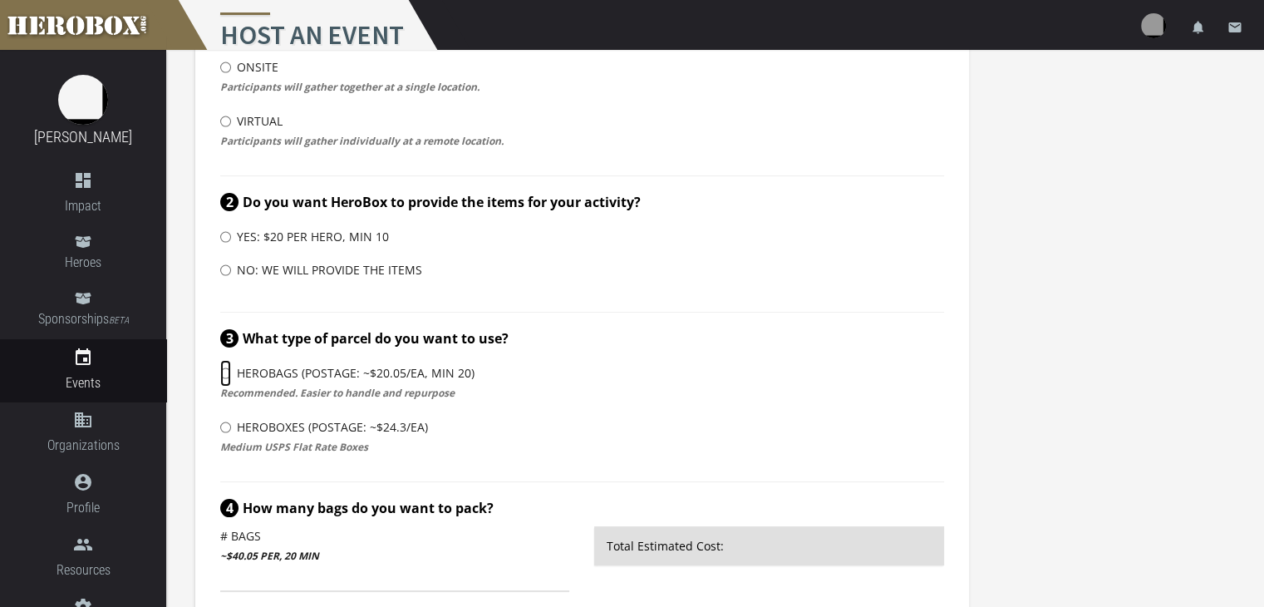
scroll to position [359, 0]
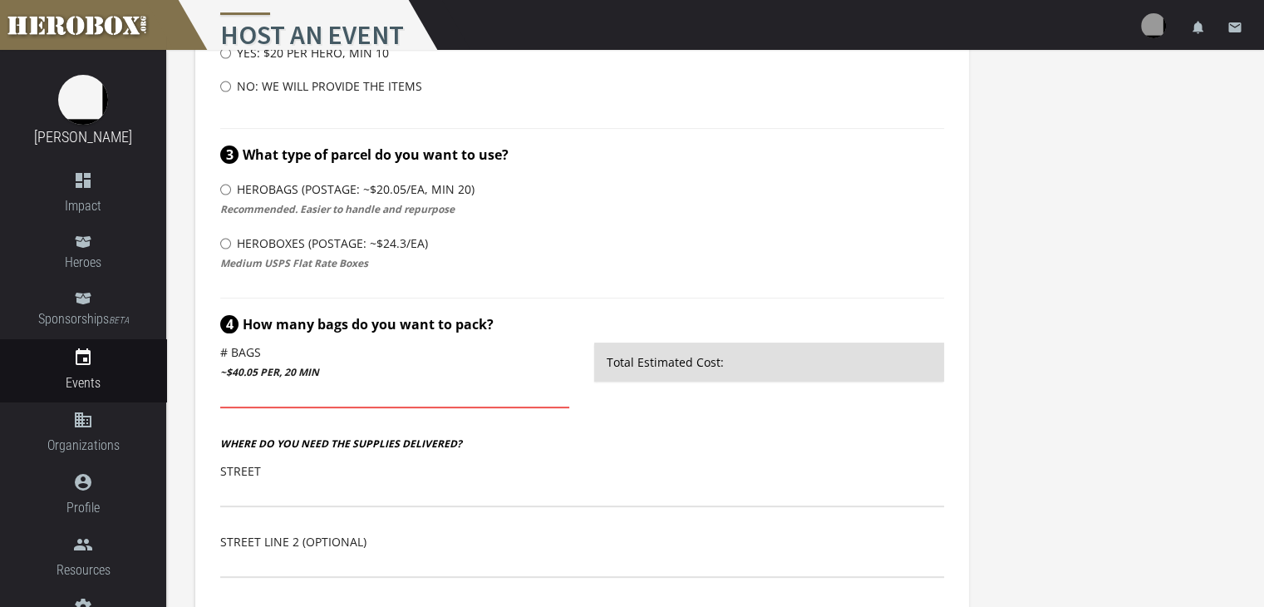
click at [359, 381] on input "number" at bounding box center [394, 394] width 349 height 27
click at [563, 390] on input "1" at bounding box center [394, 394] width 349 height 27
click at [563, 390] on input "2" at bounding box center [394, 394] width 349 height 27
click at [563, 390] on input "3" at bounding box center [394, 394] width 349 height 27
click at [563, 390] on input "4" at bounding box center [394, 394] width 349 height 27
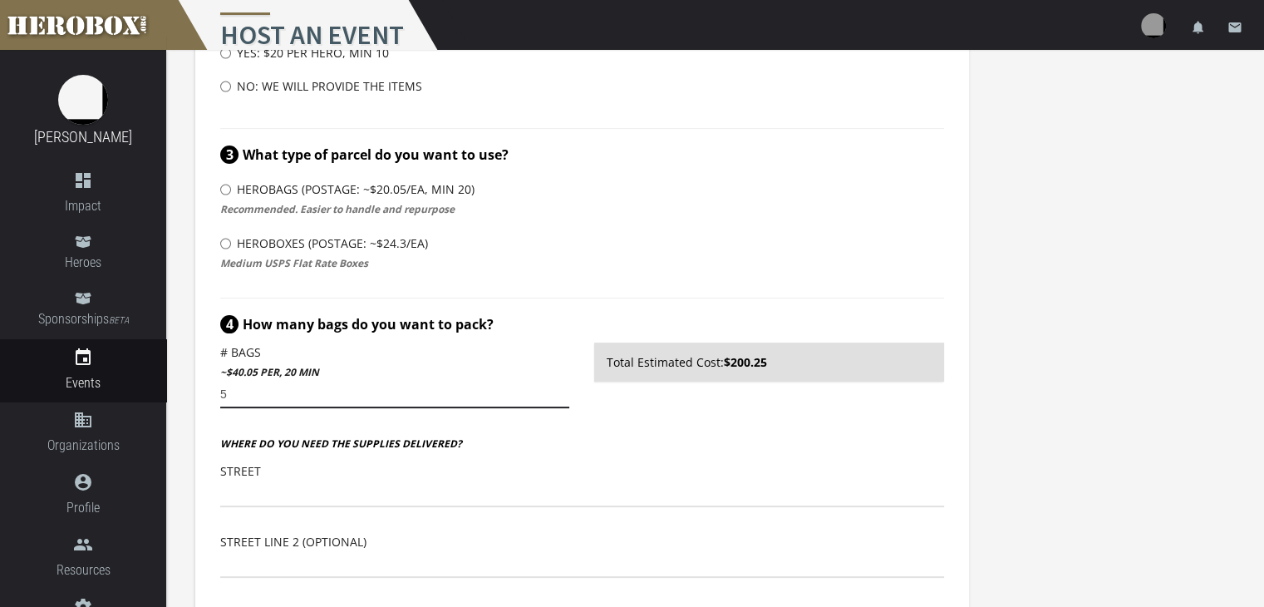
click at [563, 390] on input "5" at bounding box center [394, 394] width 349 height 27
click at [563, 390] on input "6" at bounding box center [394, 394] width 349 height 27
click at [563, 390] on input "7" at bounding box center [394, 394] width 349 height 27
click at [563, 390] on input "9" at bounding box center [394, 394] width 349 height 27
click at [563, 390] on input "10" at bounding box center [394, 394] width 349 height 27
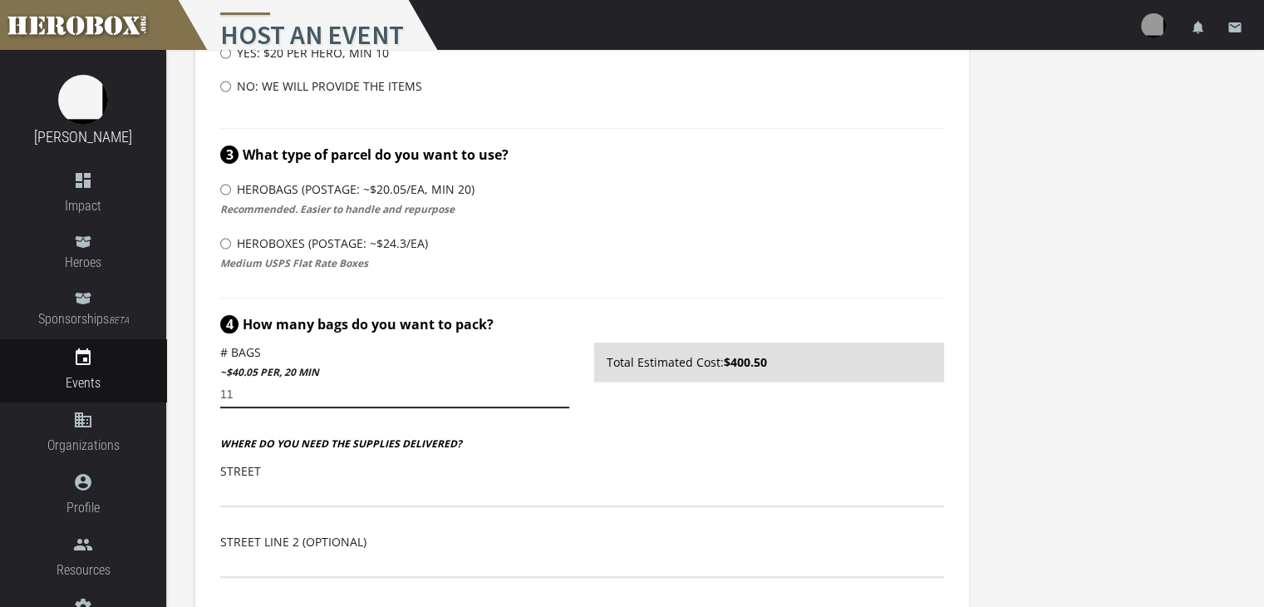
click at [563, 390] on input "11" at bounding box center [394, 394] width 349 height 27
click at [563, 390] on input "12" at bounding box center [394, 394] width 349 height 27
click at [563, 390] on input "13" at bounding box center [394, 394] width 349 height 27
click at [563, 390] on input "14" at bounding box center [394, 394] width 349 height 27
click at [563, 390] on input "15" at bounding box center [394, 394] width 349 height 27
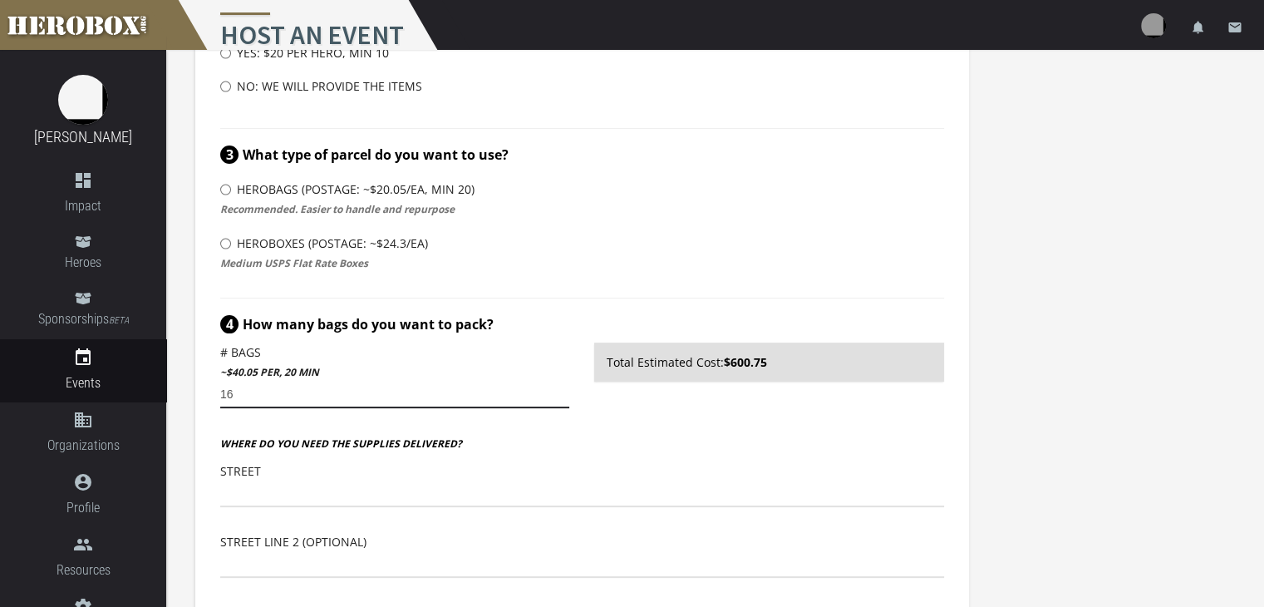
click at [563, 390] on input "16" at bounding box center [394, 394] width 349 height 27
click at [563, 390] on input "17" at bounding box center [394, 394] width 349 height 27
click at [563, 390] on input "18" at bounding box center [394, 394] width 349 height 27
click at [563, 390] on input "19" at bounding box center [394, 394] width 349 height 27
click at [563, 390] on input "20" at bounding box center [394, 394] width 349 height 27
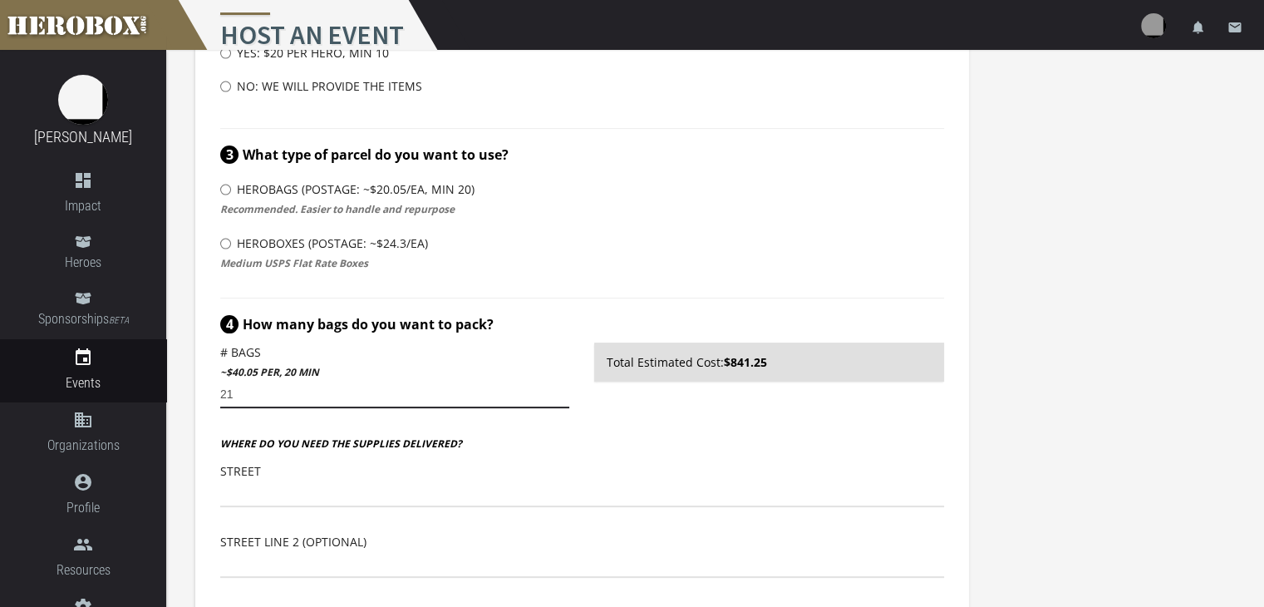
click at [563, 390] on input "21" at bounding box center [394, 394] width 349 height 27
click at [563, 390] on input "22" at bounding box center [394, 394] width 349 height 27
click at [563, 390] on input "23" at bounding box center [394, 394] width 349 height 27
click at [563, 390] on input "34" at bounding box center [394, 394] width 349 height 27
type input "35"
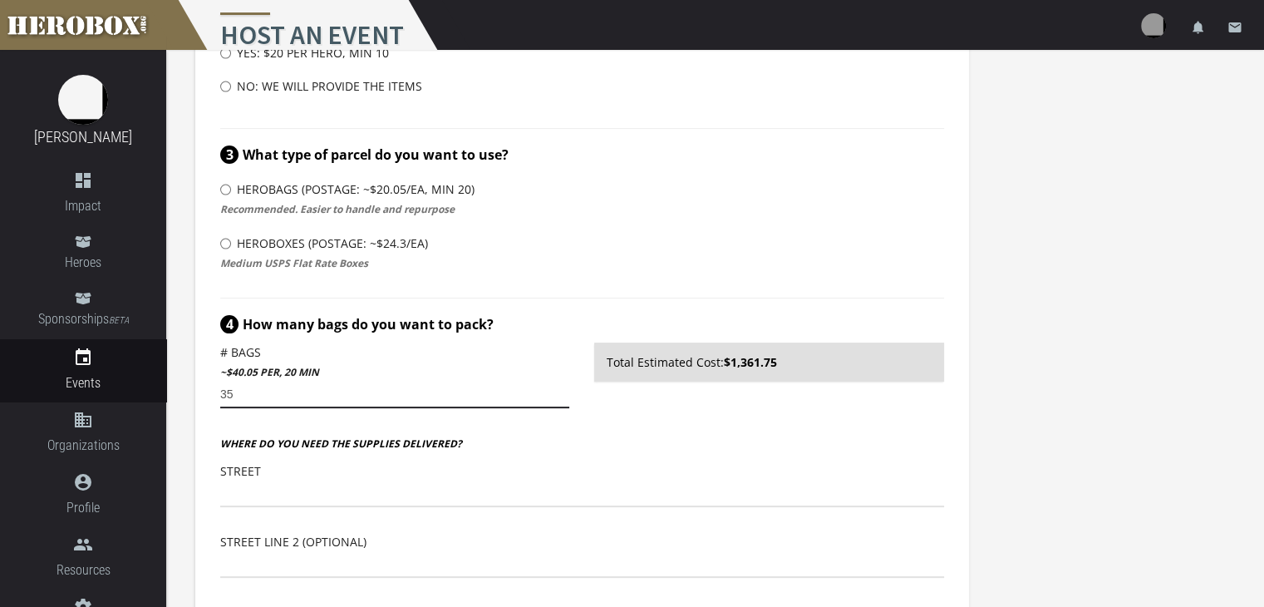
click at [563, 390] on input "35" at bounding box center [394, 394] width 349 height 27
click at [740, 416] on div "Total Estimated Cost: $1,401.75" at bounding box center [769, 387] width 374 height 91
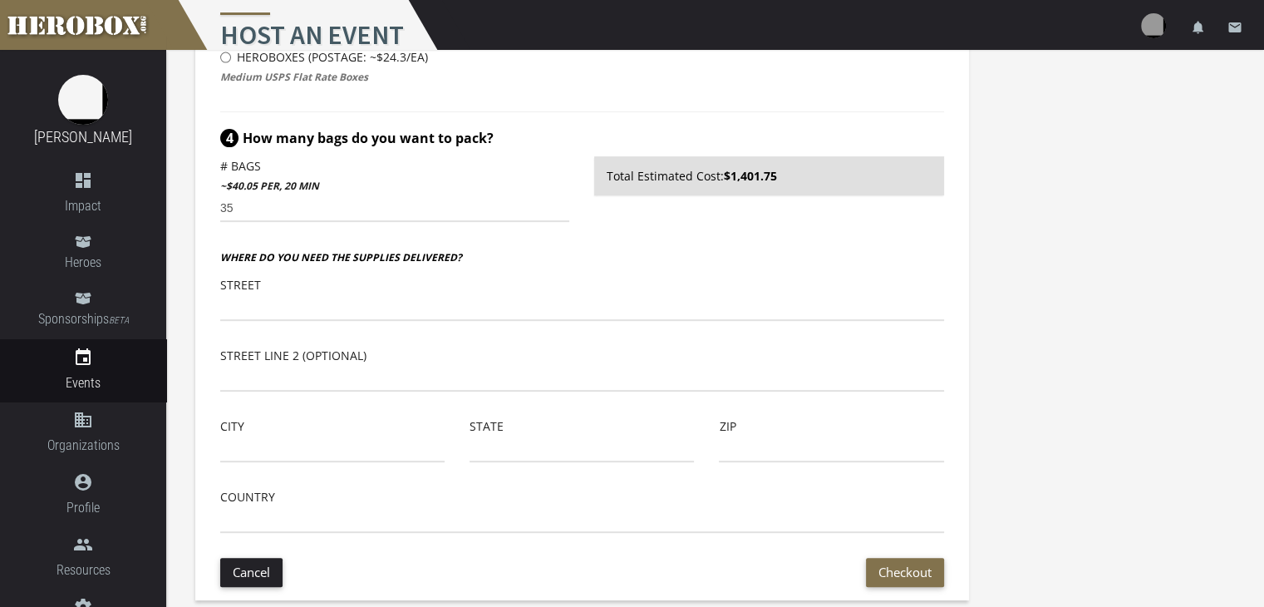
scroll to position [555, 0]
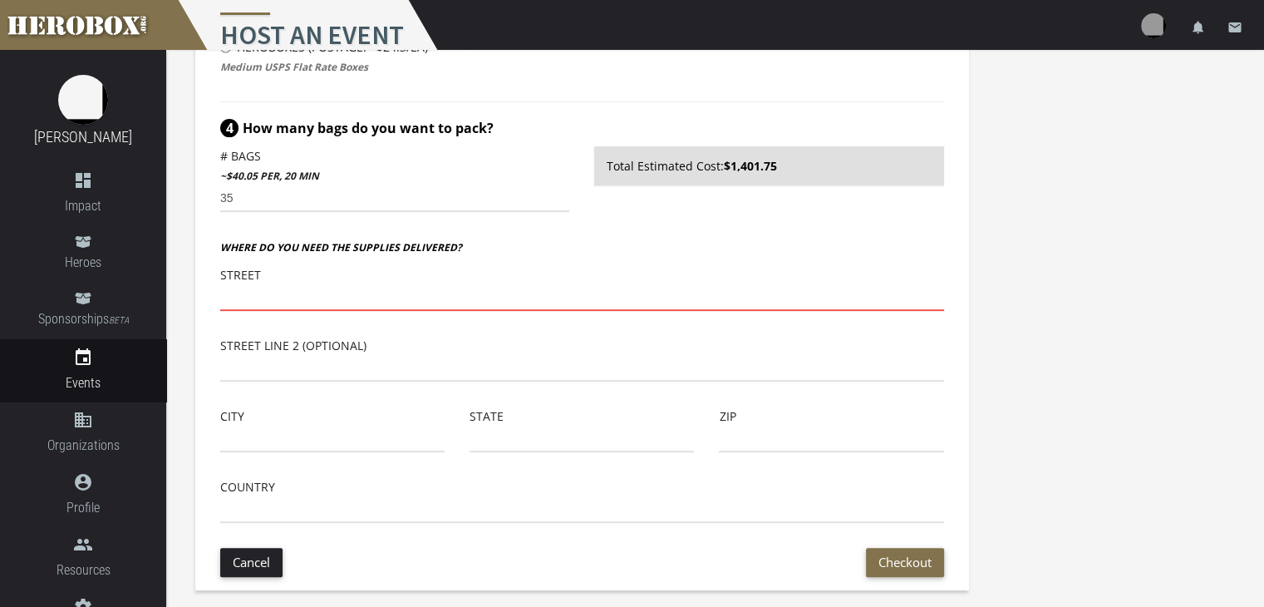
click at [459, 297] on input "text" at bounding box center [582, 297] width 724 height 27
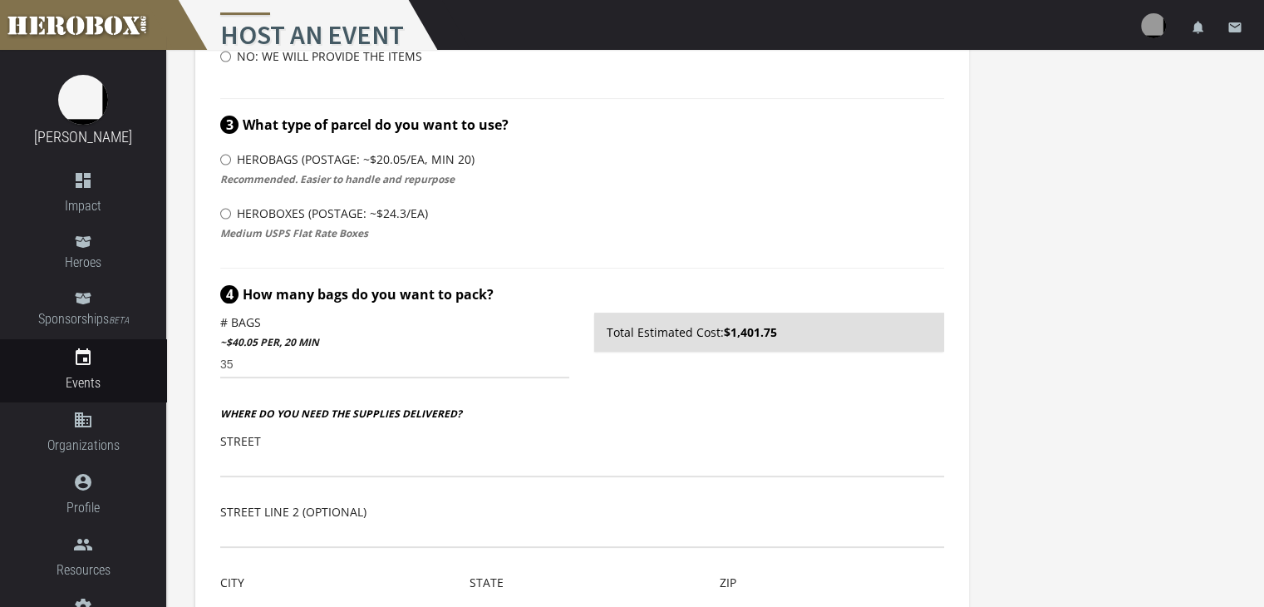
scroll to position [415, 0]
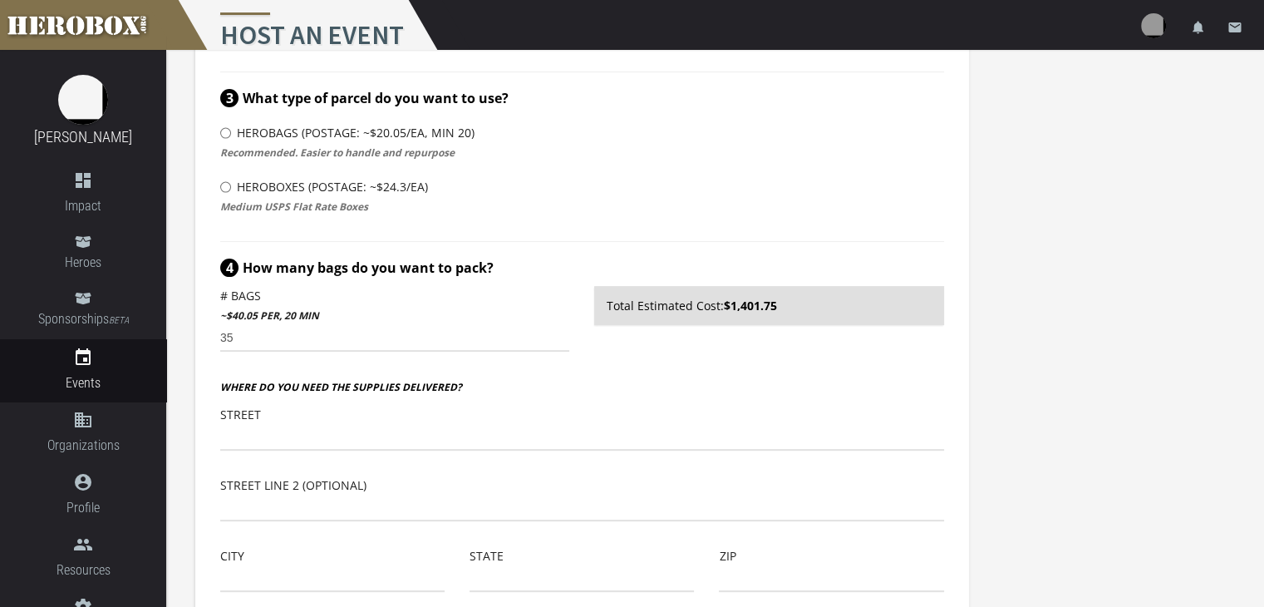
click at [316, 185] on label "HeroBoxes (Postage: ~$24.3/ea)" at bounding box center [324, 186] width 208 height 33
click at [231, 185] on input "HeroBoxes (Postage: ~$24.3/ea)" at bounding box center [225, 187] width 11 height 27
radio input "****"
radio input "*****"
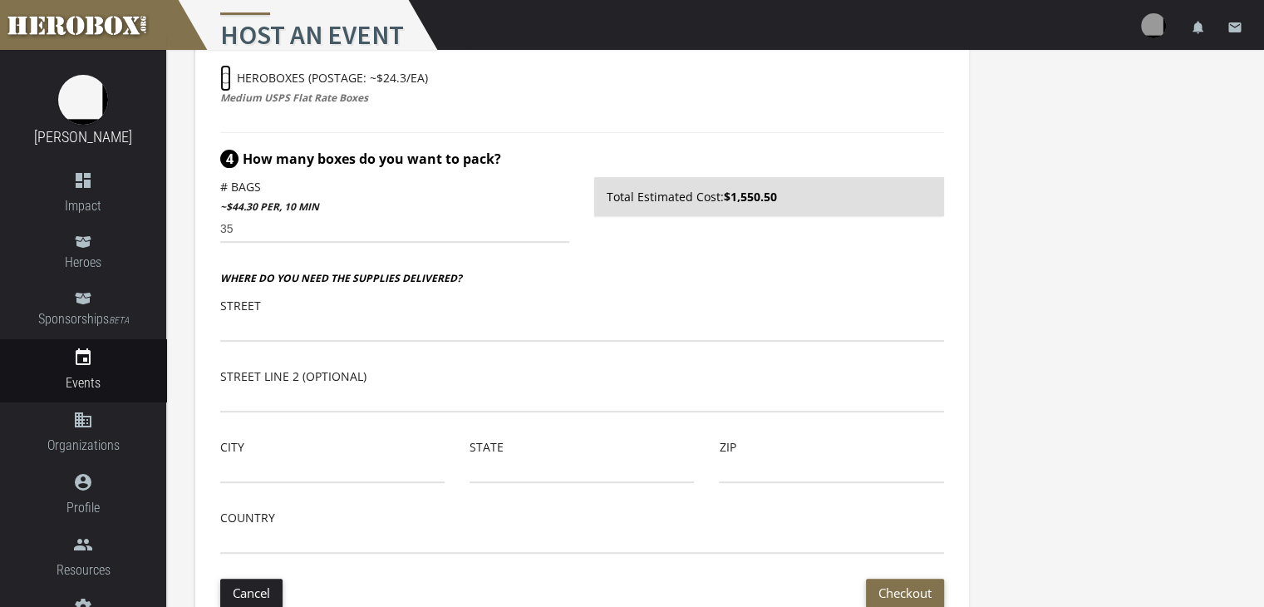
scroll to position [555, 0]
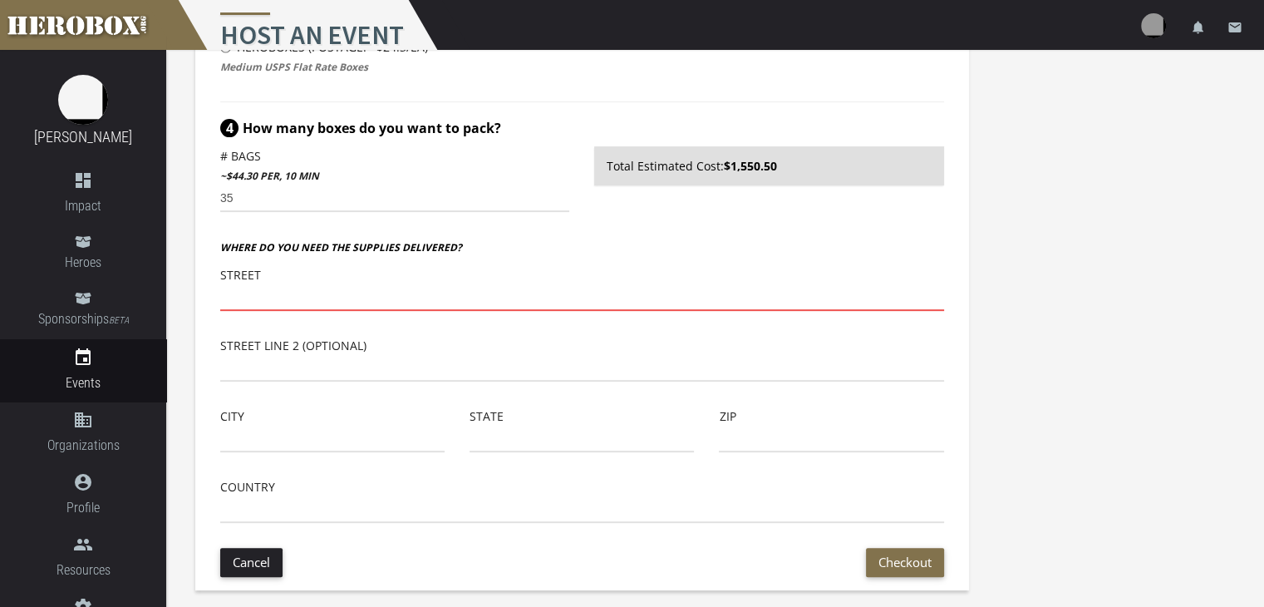
click at [451, 290] on input "text" at bounding box center [582, 297] width 724 height 27
type input "2135 Citygate Lane"
